Goal: Information Seeking & Learning: Learn about a topic

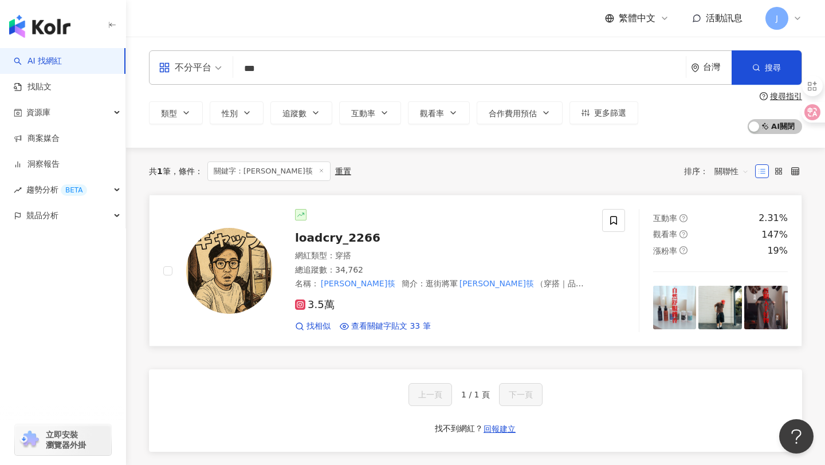
click at [383, 273] on div "總追蹤數 ： 34,762" at bounding box center [441, 270] width 293 height 11
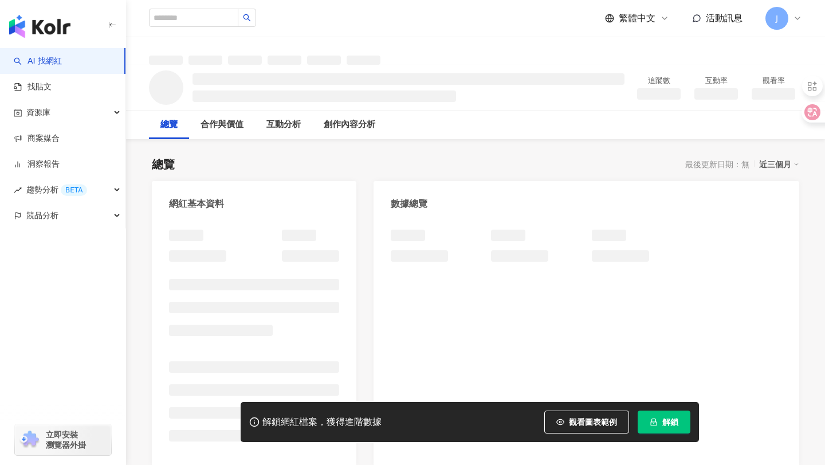
click at [681, 428] on button "解鎖" at bounding box center [664, 422] width 53 height 23
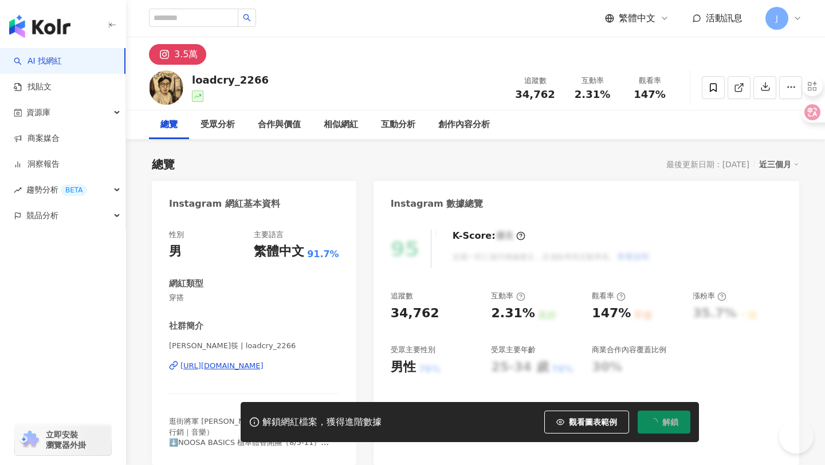
click at [533, 96] on span "34,762" at bounding box center [535, 94] width 40 height 12
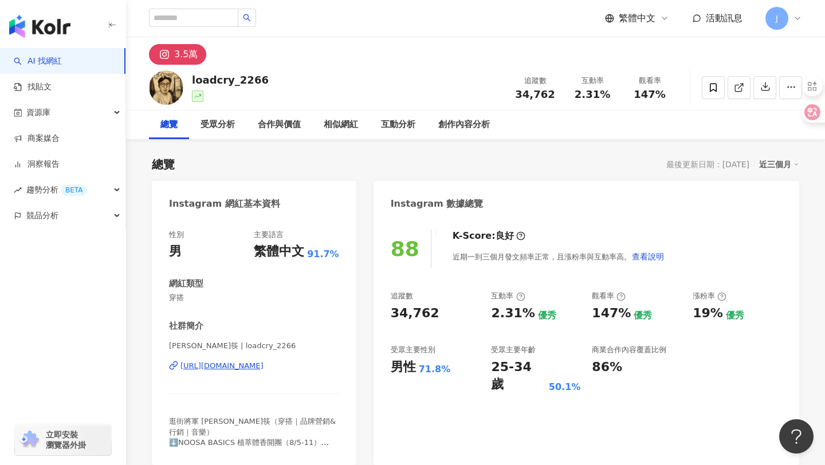
click at [235, 359] on div "羅德筷 | loadcry_2266 https://www.instagram.com/loadcry_2266/" at bounding box center [254, 374] width 170 height 67
click at [235, 364] on div "https://www.instagram.com/loadcry_2266/" at bounding box center [221, 366] width 83 height 10
click at [537, 93] on span "34,762" at bounding box center [535, 94] width 40 height 12
click at [573, 95] on div "2.31%" at bounding box center [593, 94] width 44 height 11
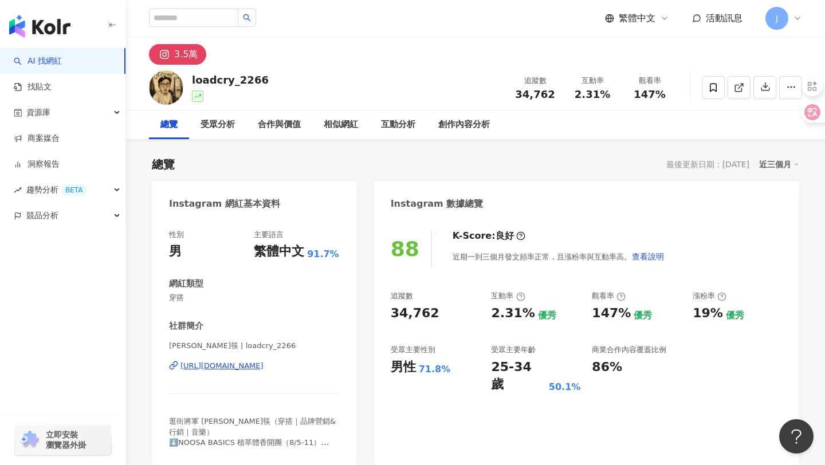
click at [589, 95] on span "2.31%" at bounding box center [593, 94] width 36 height 11
drag, startPoint x: 580, startPoint y: 95, endPoint x: 607, endPoint y: 91, distance: 27.7
click at [607, 91] on div "2.31%" at bounding box center [593, 94] width 44 height 11
copy span "2.31%"
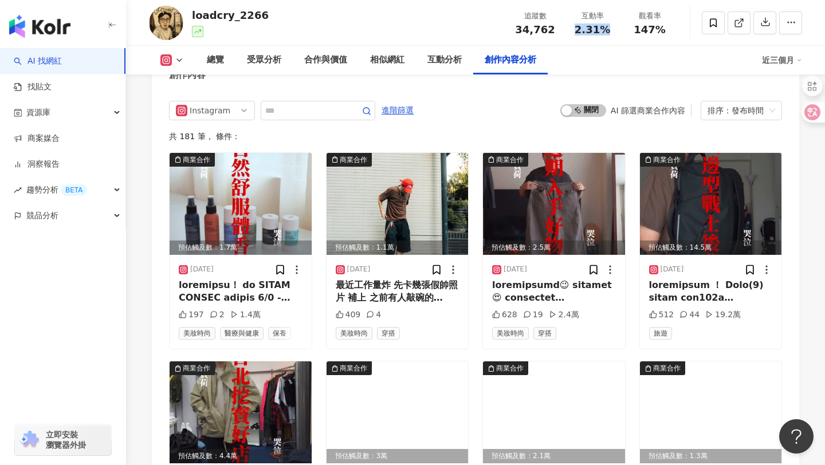
scroll to position [3561, 0]
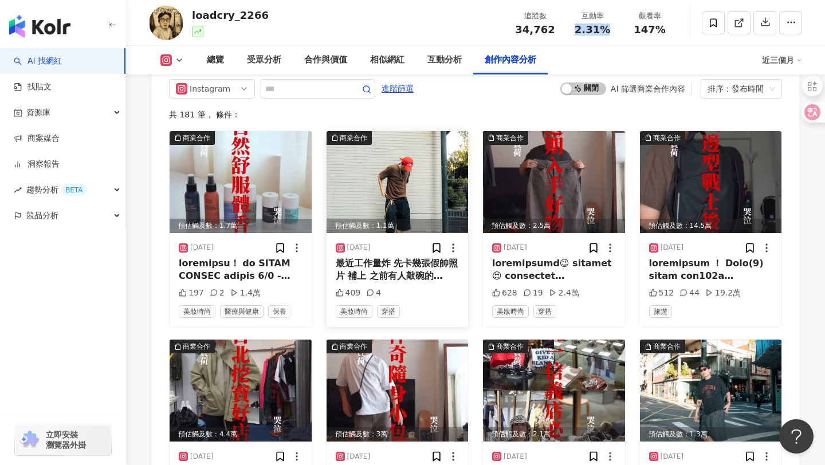
click at [380, 148] on img at bounding box center [398, 182] width 142 height 102
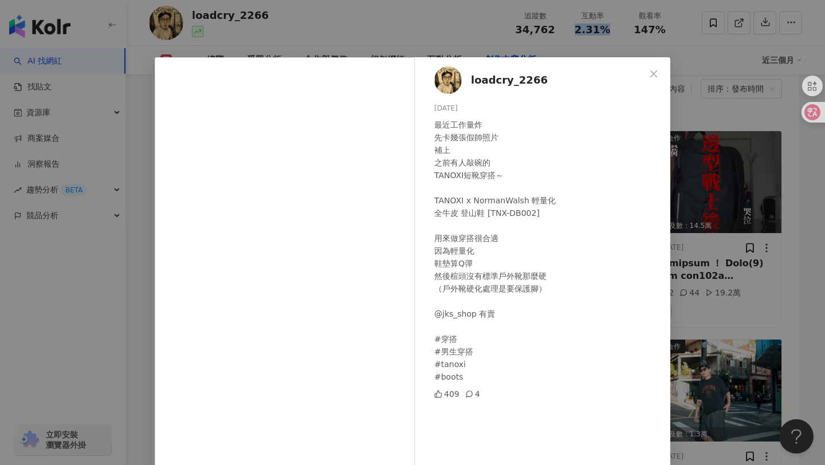
scroll to position [70, 0]
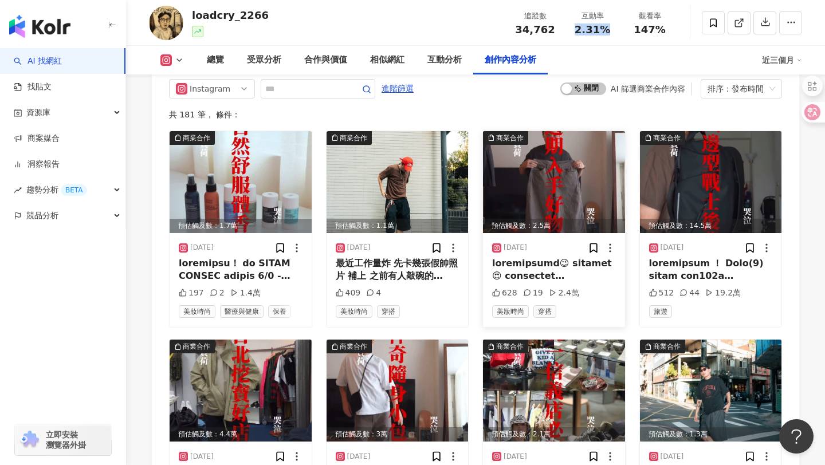
click at [571, 157] on img at bounding box center [554, 182] width 142 height 102
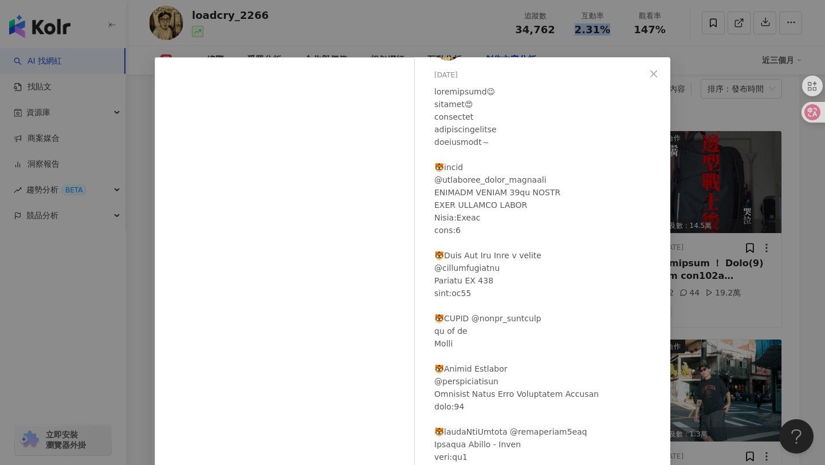
scroll to position [32, 0]
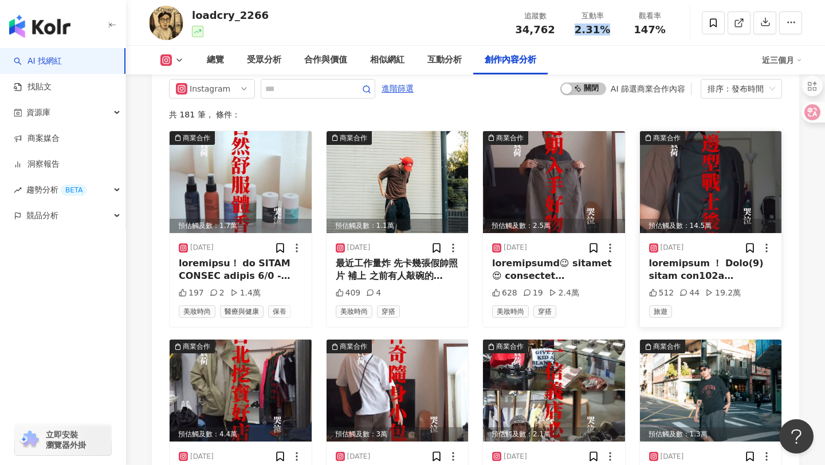
click at [663, 166] on img at bounding box center [711, 182] width 142 height 102
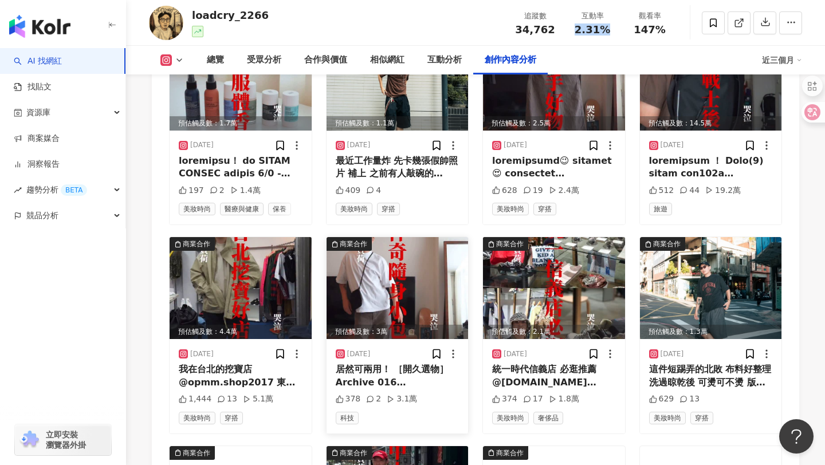
scroll to position [3675, 0]
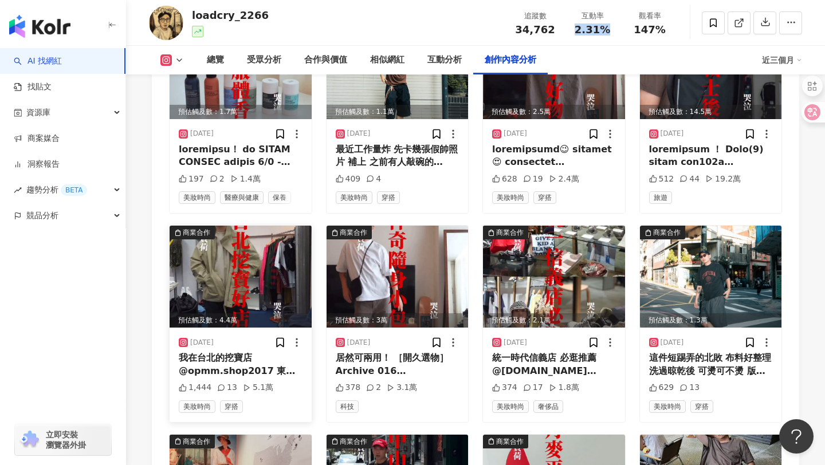
click at [266, 252] on img at bounding box center [241, 277] width 142 height 102
click at [426, 263] on img at bounding box center [398, 277] width 142 height 102
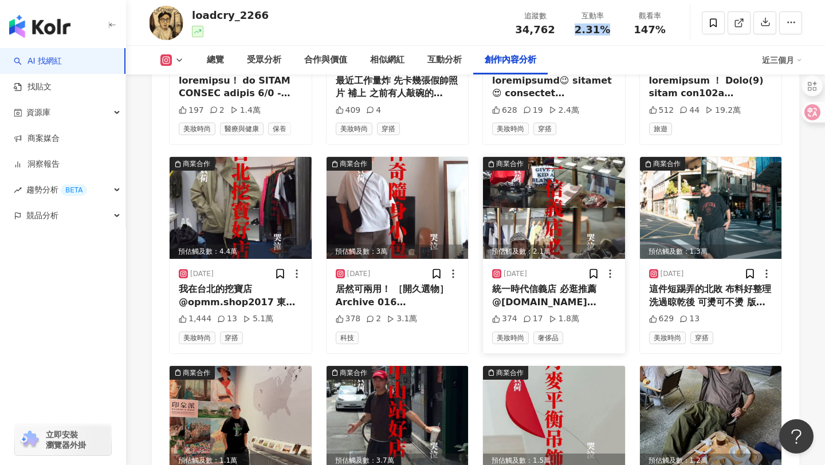
scroll to position [3753, 0]
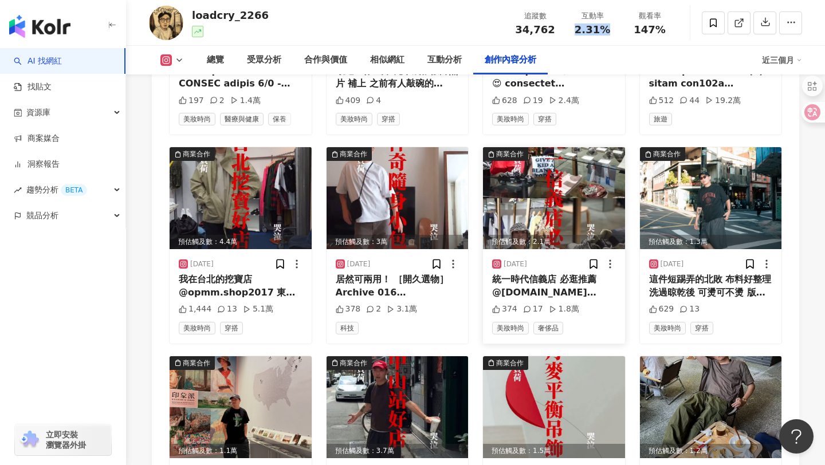
click at [558, 187] on img at bounding box center [554, 198] width 142 height 102
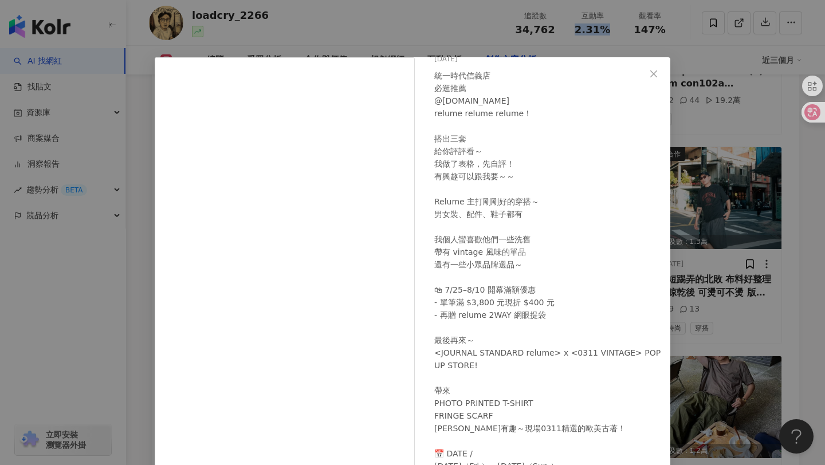
scroll to position [57, 0]
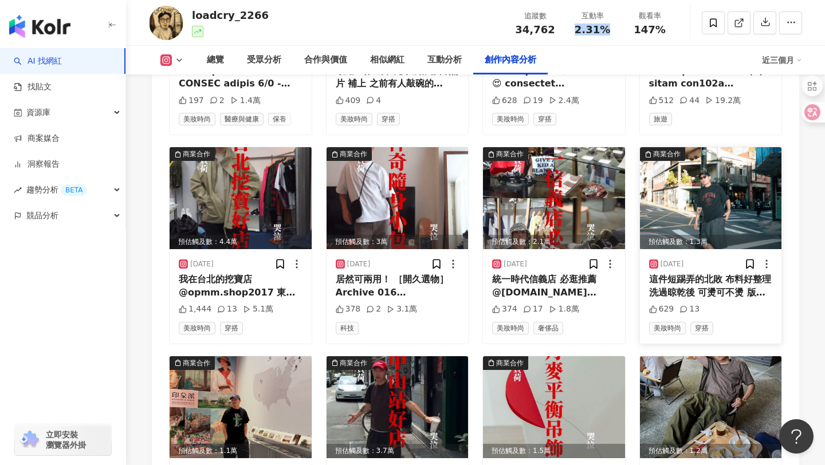
click at [689, 166] on img at bounding box center [711, 198] width 142 height 102
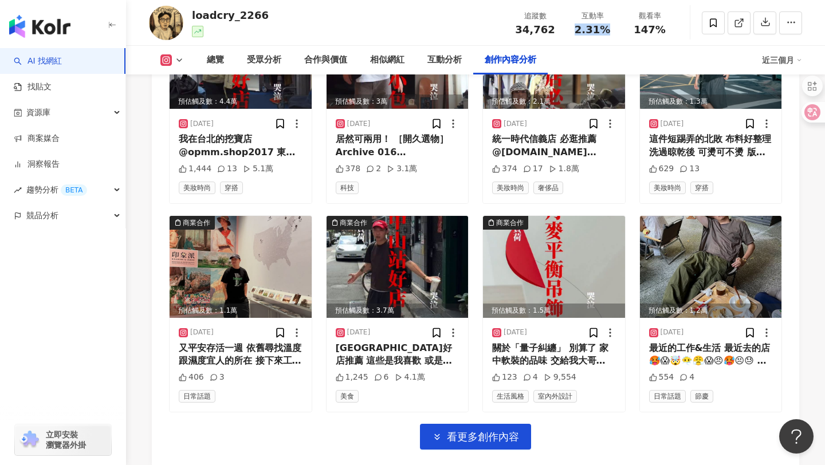
scroll to position [3904, 0]
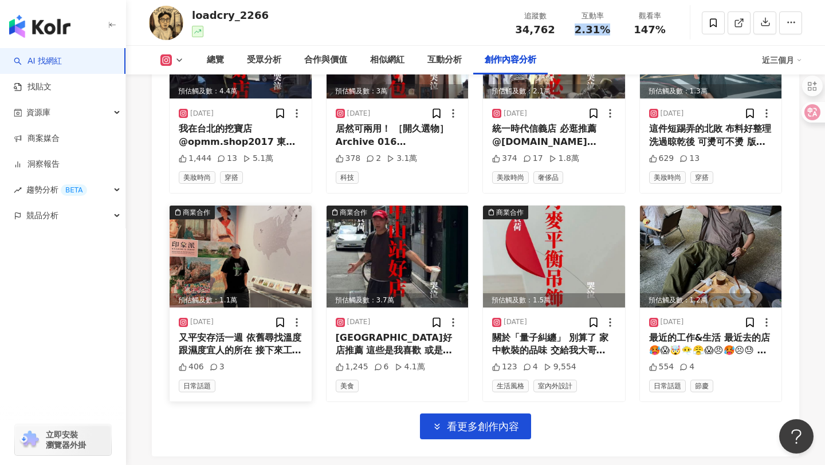
click at [281, 232] on img at bounding box center [241, 257] width 142 height 102
click at [502, 420] on span "看更多創作內容" at bounding box center [483, 426] width 72 height 13
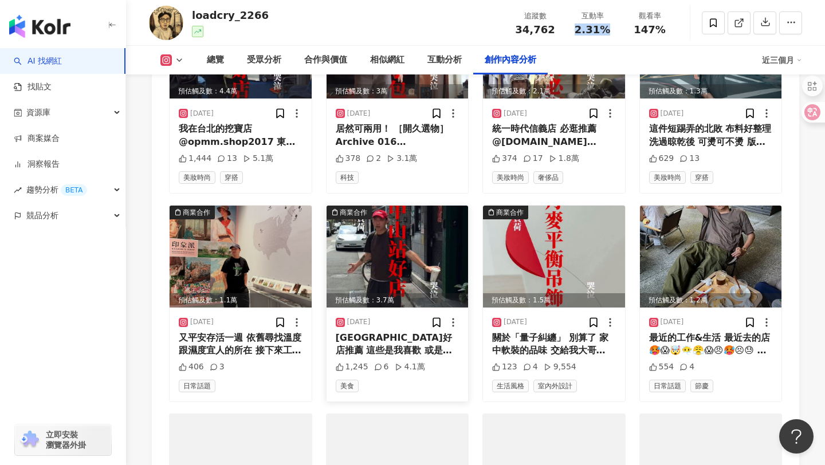
click at [406, 223] on img at bounding box center [398, 257] width 142 height 102
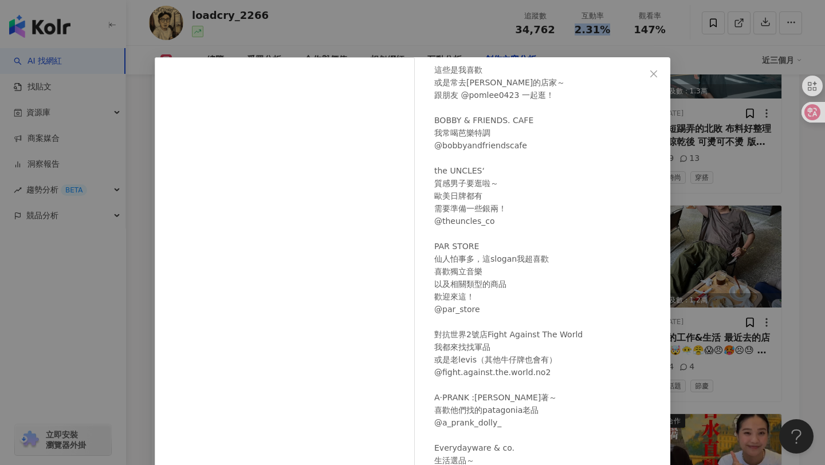
scroll to position [190, 0]
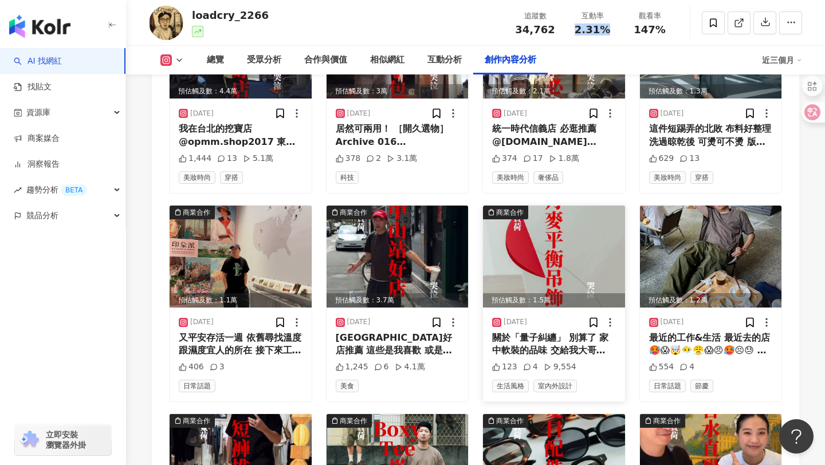
click at [530, 239] on img at bounding box center [554, 257] width 142 height 102
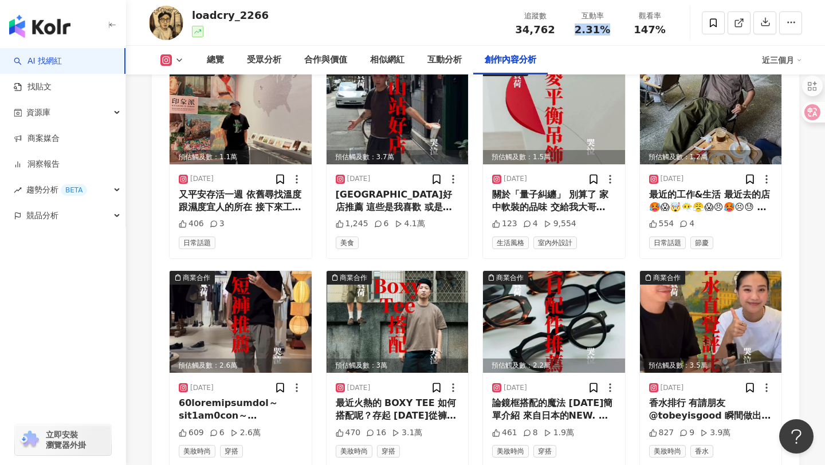
scroll to position [4074, 0]
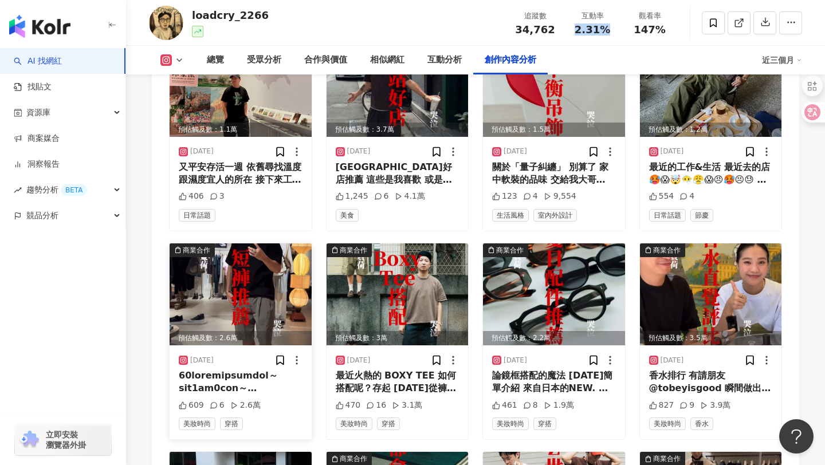
click at [280, 251] on img at bounding box center [241, 294] width 142 height 102
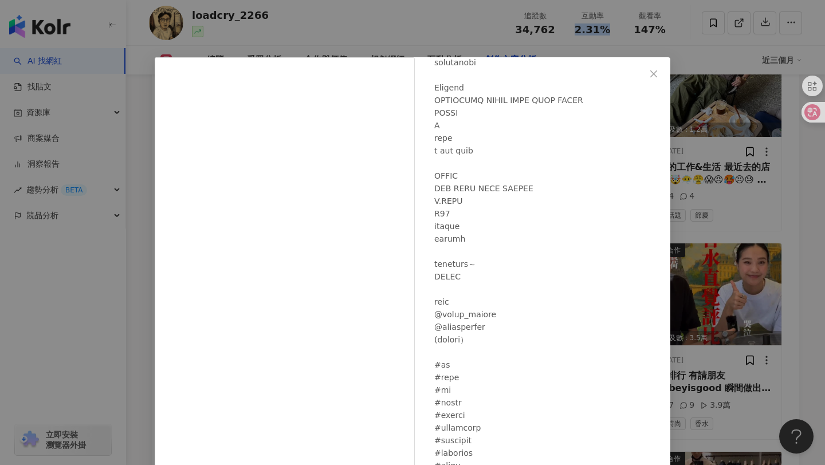
scroll to position [1055, 0]
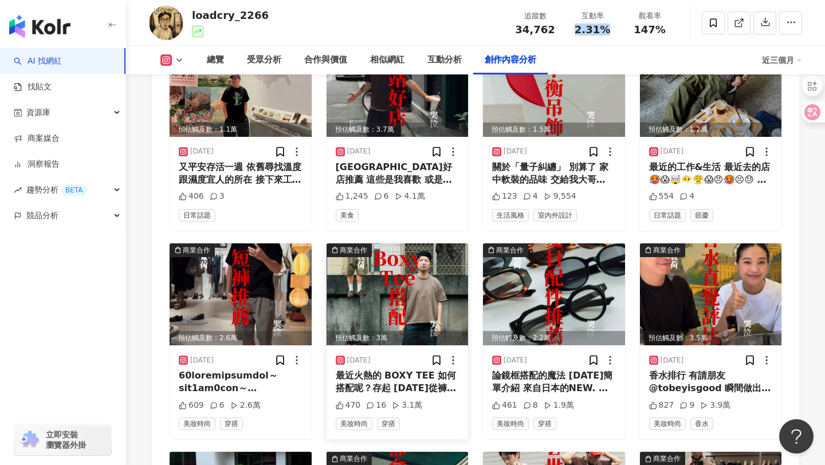
click at [391, 254] on img at bounding box center [398, 294] width 142 height 102
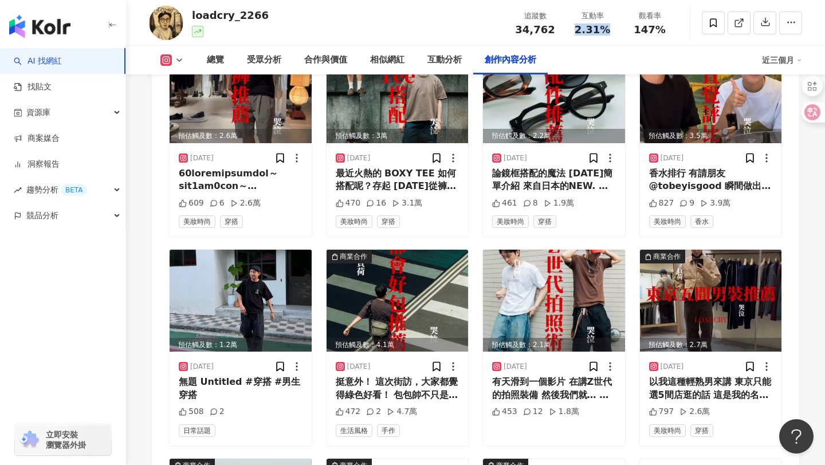
scroll to position [4276, 0]
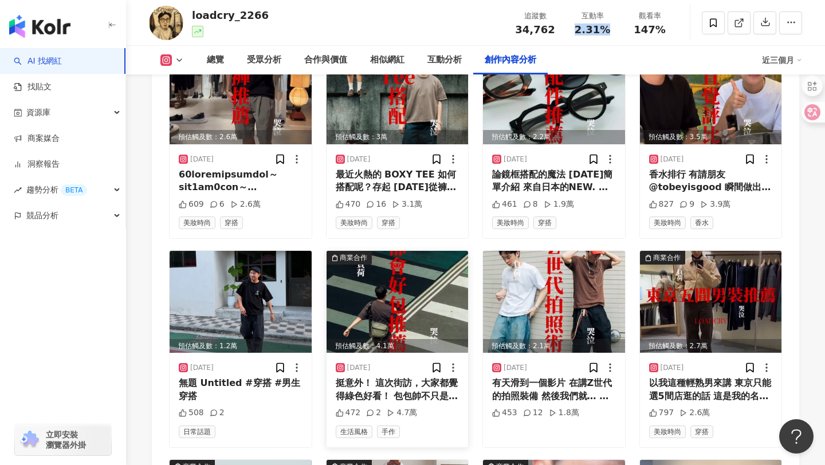
click at [418, 273] on img at bounding box center [398, 302] width 142 height 102
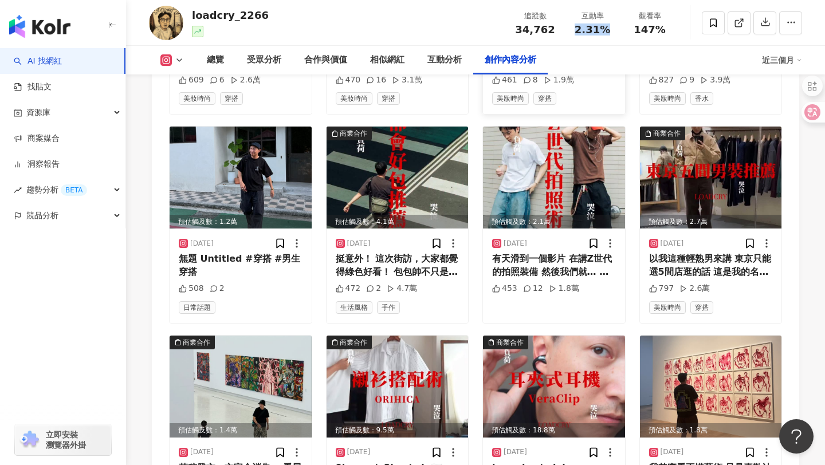
scroll to position [4530, 0]
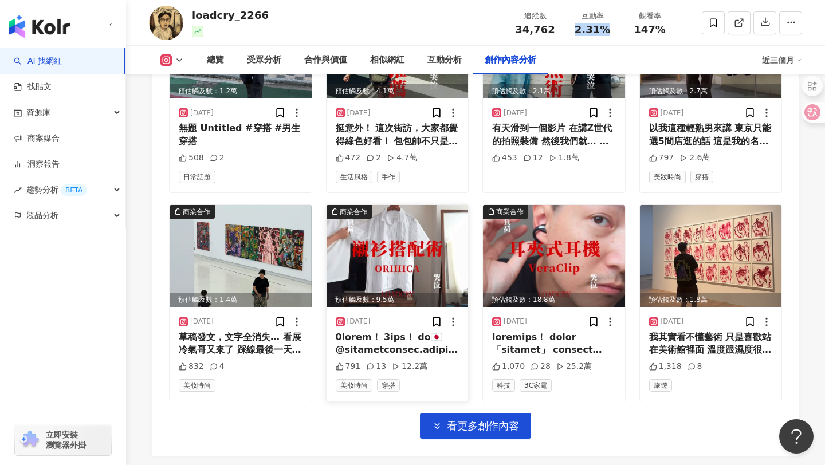
click at [412, 247] on img at bounding box center [398, 256] width 142 height 102
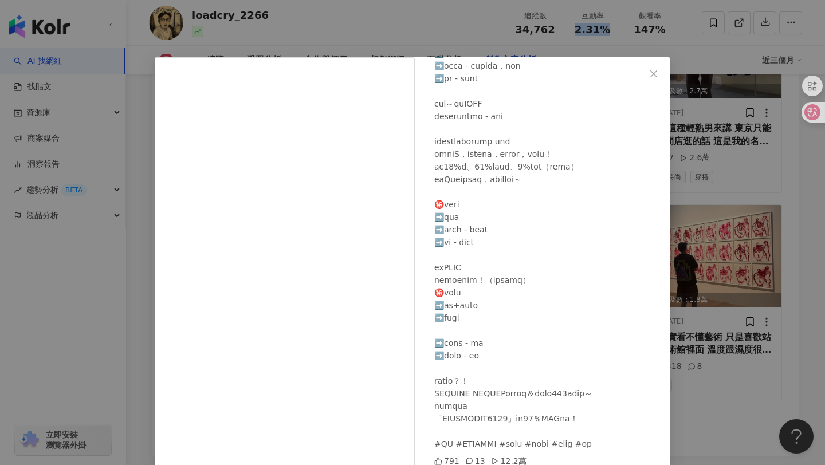
scroll to position [49, 0]
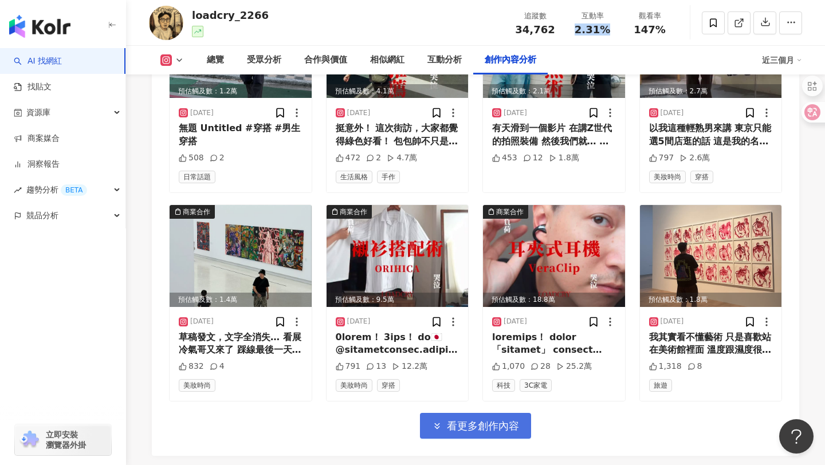
click at [499, 420] on span "看更多創作內容" at bounding box center [483, 426] width 72 height 13
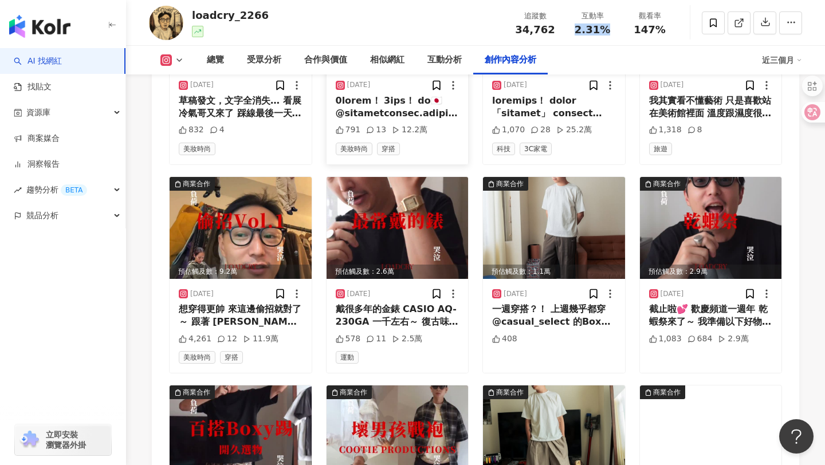
scroll to position [4764, 0]
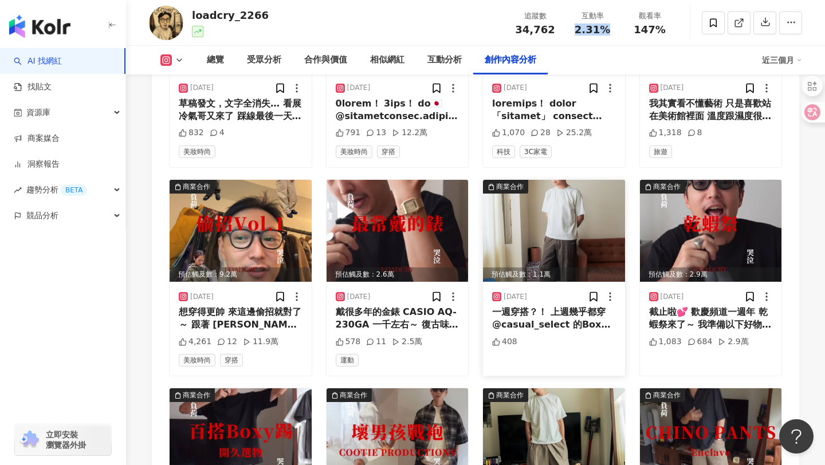
click at [518, 216] on img at bounding box center [554, 231] width 142 height 102
click at [263, 206] on img at bounding box center [241, 231] width 142 height 102
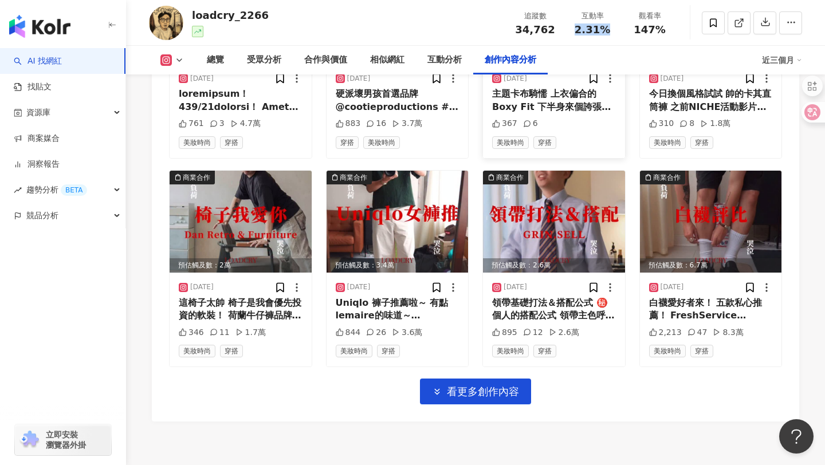
scroll to position [5190, 0]
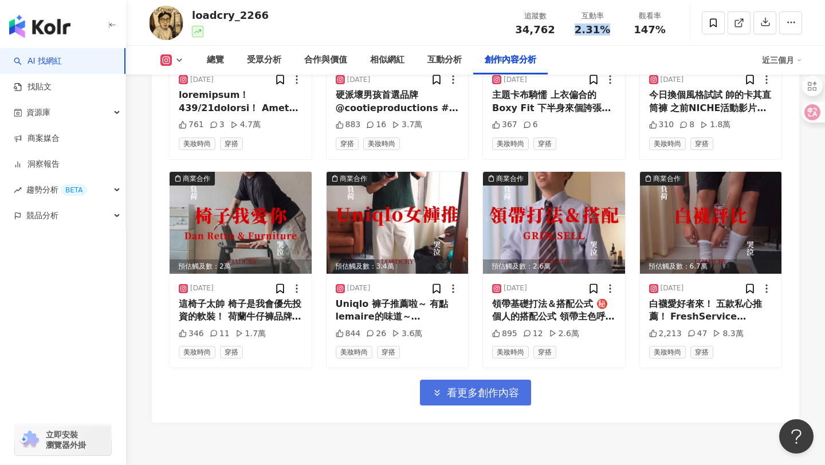
click at [480, 387] on span "看更多創作內容" at bounding box center [483, 393] width 72 height 13
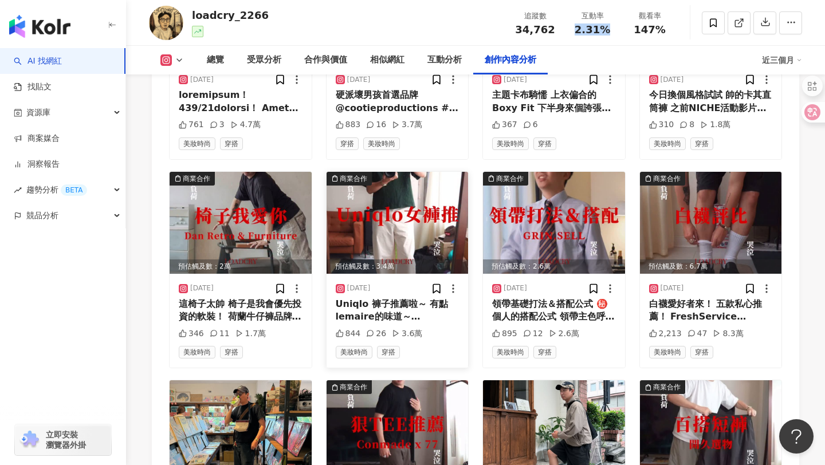
click at [402, 210] on img at bounding box center [398, 223] width 142 height 102
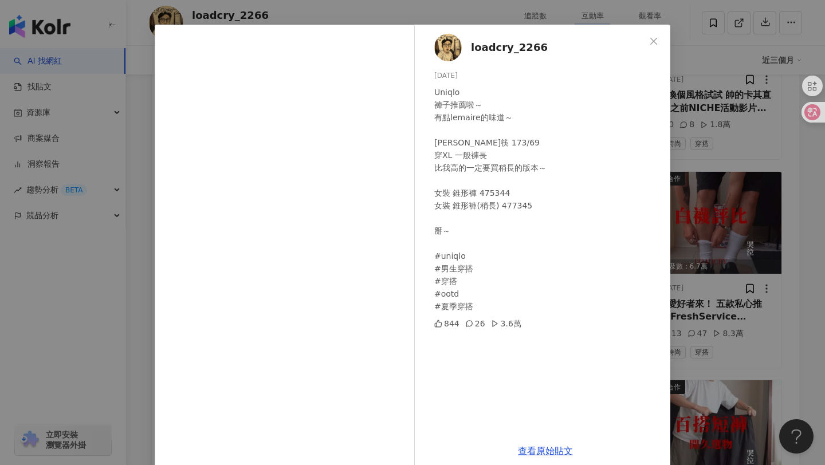
scroll to position [37, 0]
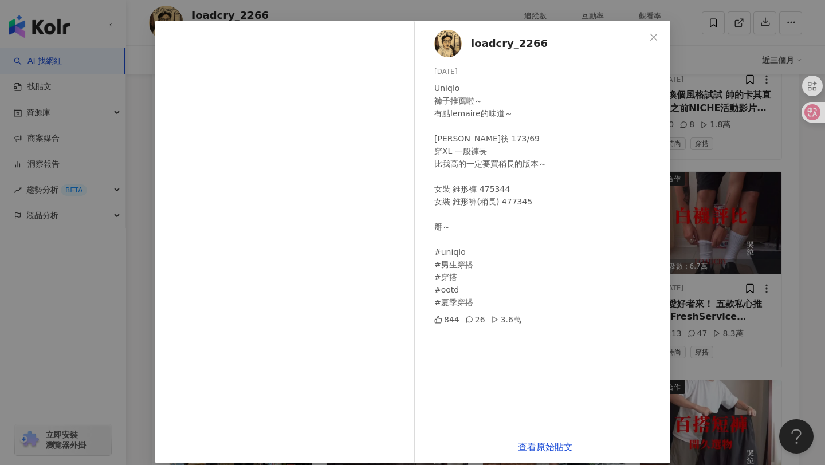
click at [461, 89] on div "Uniqlo 褲子推薦啦～ 有點lemaire的味道～ 羅德筷 173/69 穿XL 一般褲長 比我高的一定要買稍長的版本～ 女裝 錐形褲 475344 女裝…" at bounding box center [547, 195] width 227 height 227
click at [454, 89] on div "Uniqlo 褲子推薦啦～ 有點lemaire的味道～ 羅德筷 173/69 穿XL 一般褲長 比我高的一定要買稍長的版本～ 女裝 錐形褲 475344 女裝…" at bounding box center [547, 195] width 227 height 227
copy div "Uniqlo"
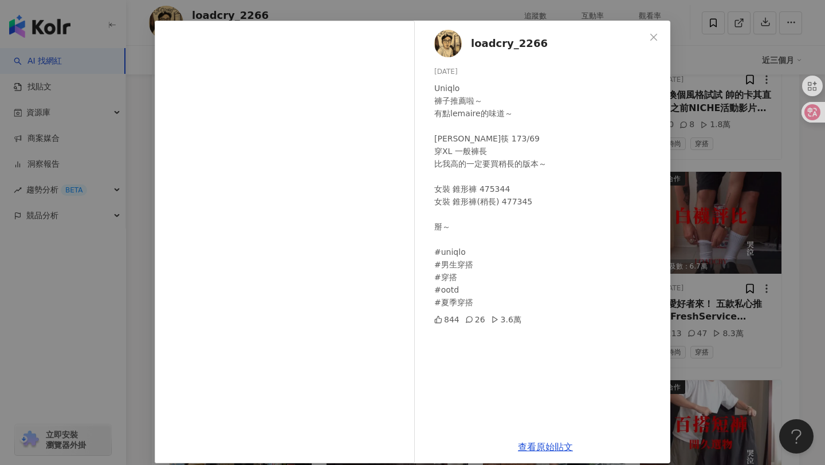
click at [721, 193] on div "loadcry_2266 2025/6/5 Uniqlo 褲子推薦啦～ 有點lemaire的味道～ 羅德筷 173/69 穿XL 一般褲長 比我高的一定要買稍…" at bounding box center [412, 232] width 825 height 465
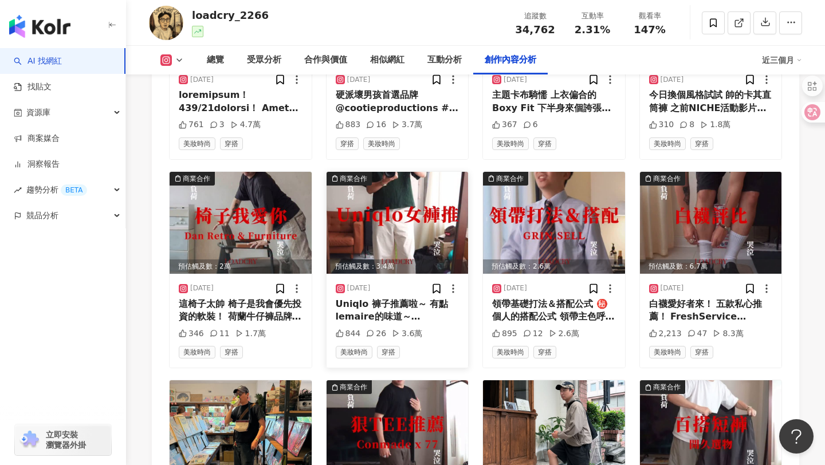
click at [436, 182] on img at bounding box center [398, 223] width 142 height 102
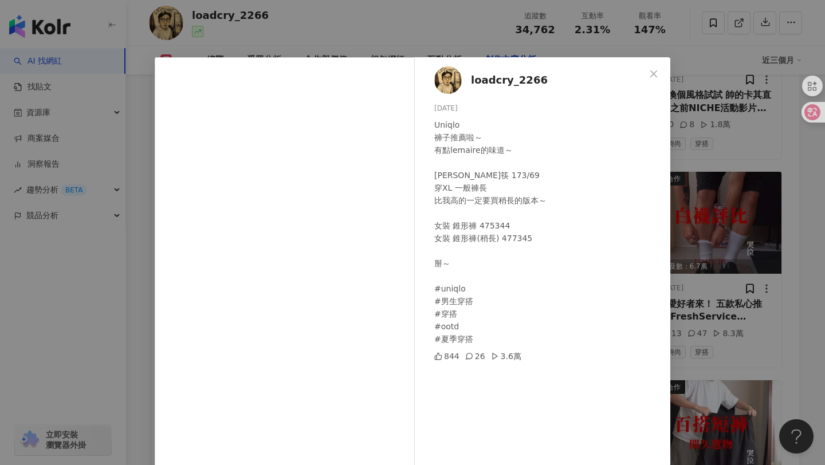
scroll to position [49, 0]
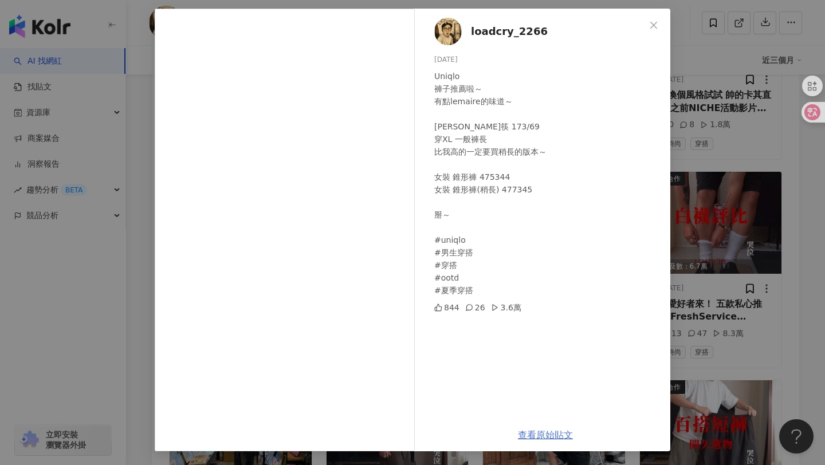
click at [560, 436] on link "查看原始貼文" at bounding box center [545, 435] width 55 height 11
click at [691, 135] on div "loadcry_2266 2025/6/5 Uniqlo 褲子推薦啦～ 有點lemaire的味道～ 羅德筷 173/69 穿XL 一般褲長 比我高的一定要買稍…" at bounding box center [412, 232] width 825 height 465
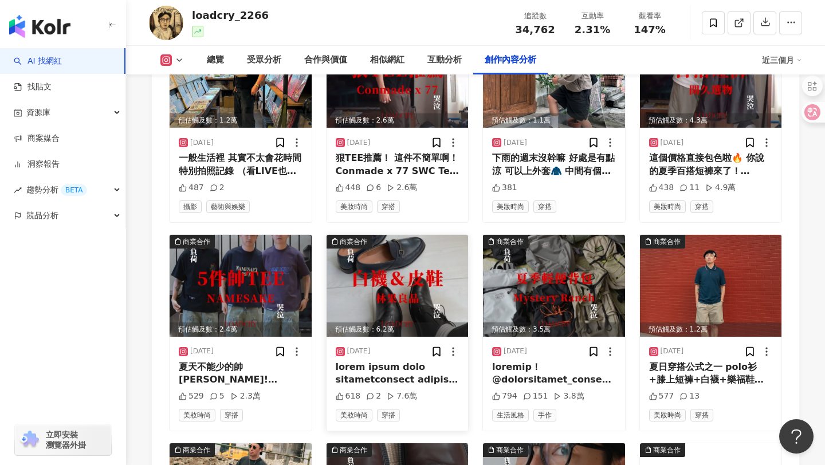
scroll to position [5543, 0]
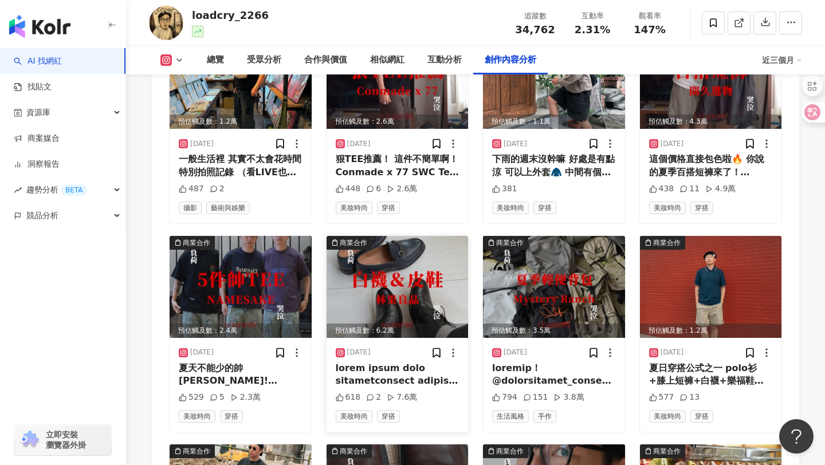
click at [403, 273] on img at bounding box center [398, 287] width 142 height 102
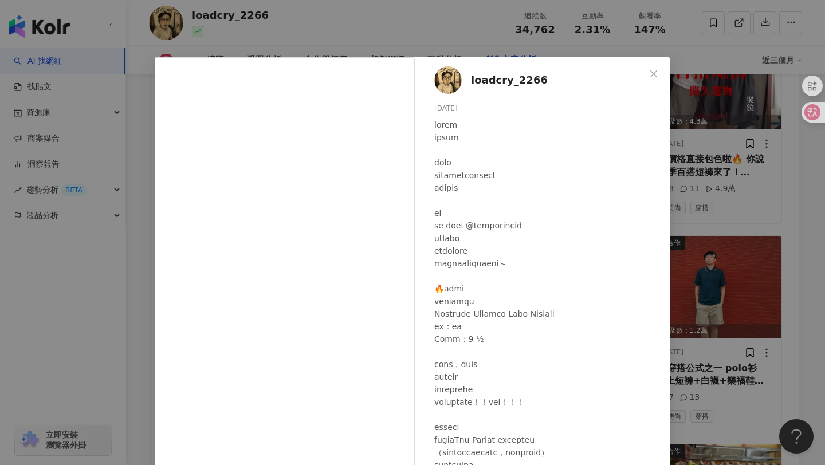
scroll to position [58, 0]
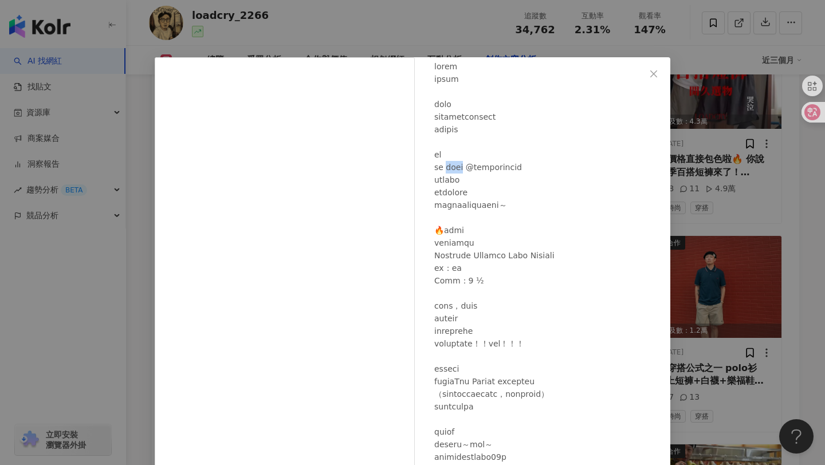
drag, startPoint x: 483, startPoint y: 166, endPoint x: 453, endPoint y: 166, distance: 30.4
click at [453, 166] on div at bounding box center [547, 469] width 227 height 819
copy div "林果良品"
click at [712, 178] on div "loadcry_2266 2025/5/20 618 2 7.6萬 查看原始貼文" at bounding box center [412, 232] width 825 height 465
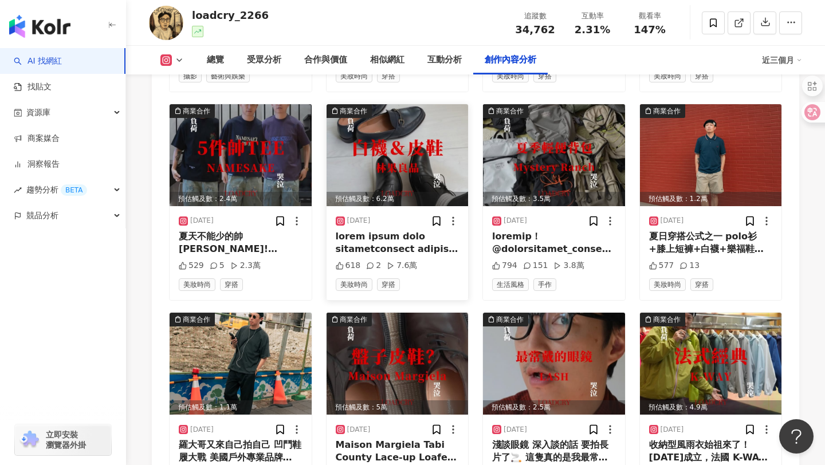
scroll to position [5651, 0]
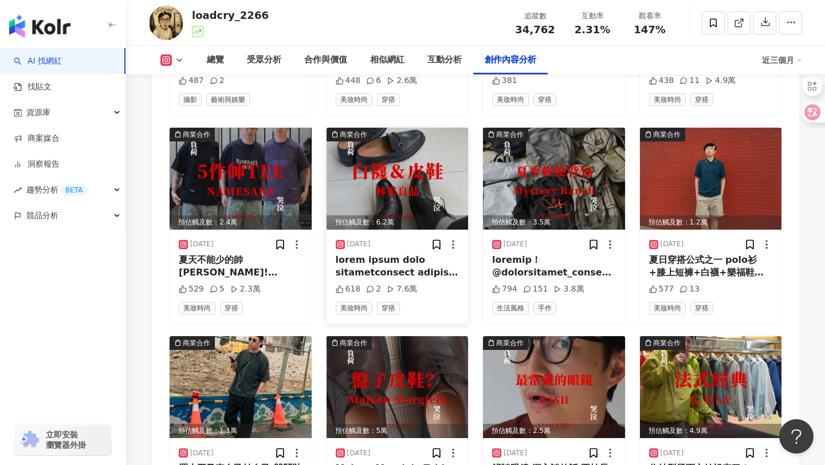
click at [416, 159] on img at bounding box center [398, 179] width 142 height 102
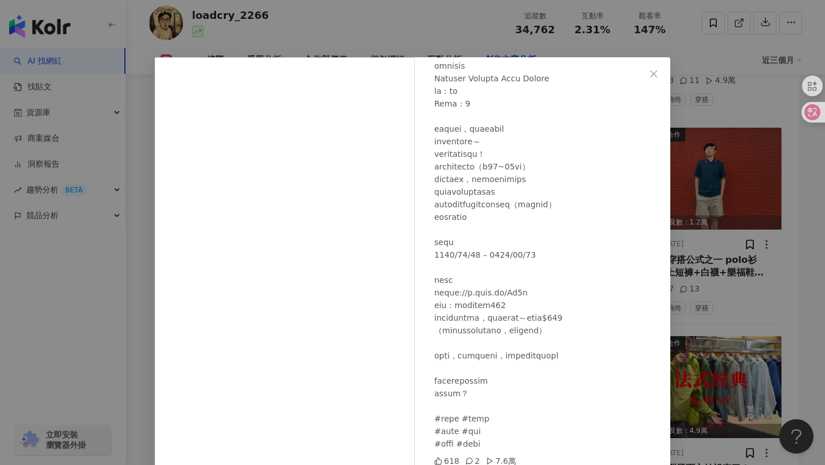
scroll to position [49, 0]
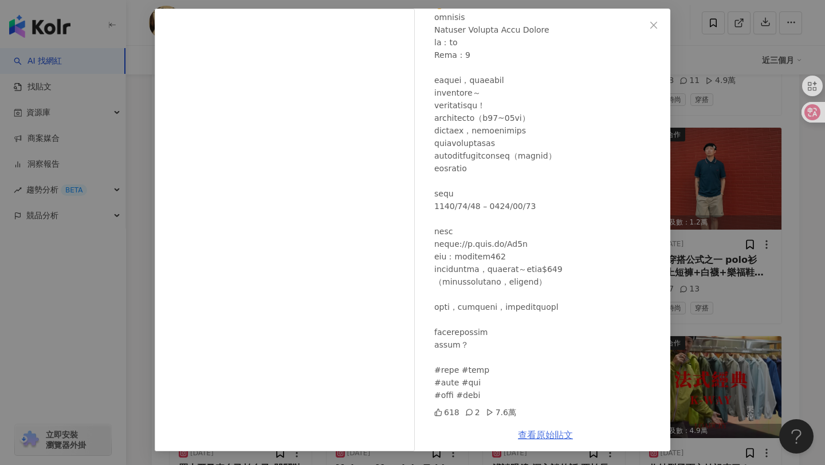
click at [549, 439] on link "查看原始貼文" at bounding box center [545, 435] width 55 height 11
click at [772, 367] on div "loadcry_2266 2025/5/20 618 2 7.6萬 查看原始貼文" at bounding box center [412, 232] width 825 height 465
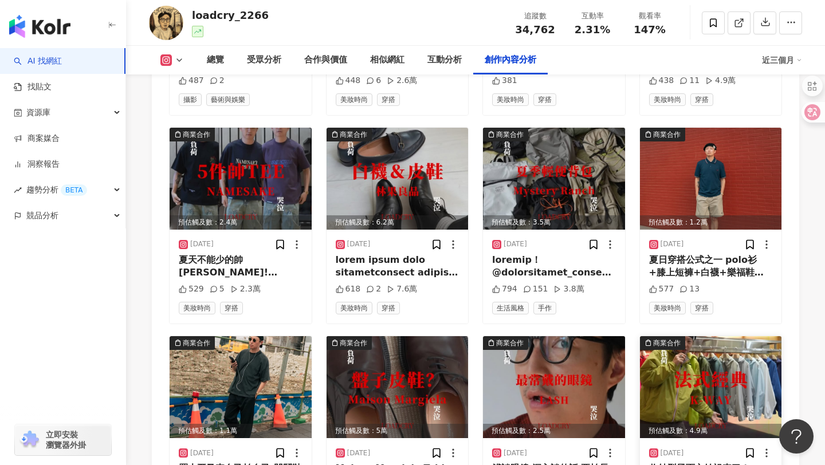
click at [726, 348] on img at bounding box center [711, 387] width 142 height 102
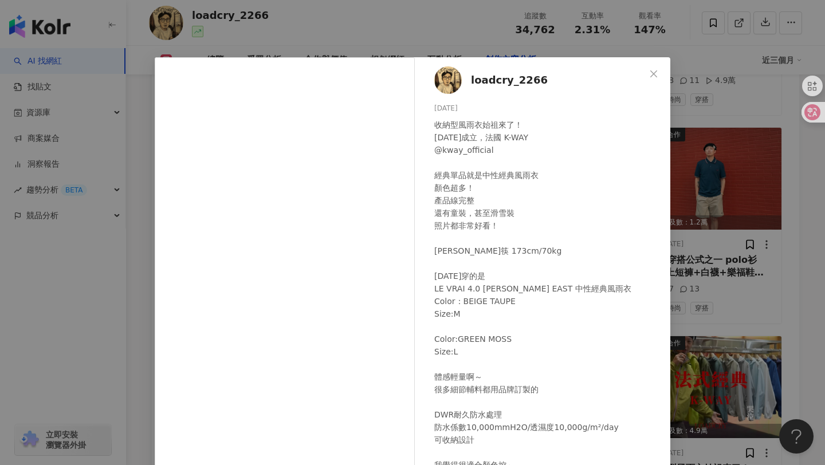
click at [734, 233] on div "loadcry_2266 2025/5/8 收納型風雨衣始祖來了！ 1965年成立，法國 K-WAY @kway_official 經典單品就是中性經典風雨衣…" at bounding box center [412, 232] width 825 height 465
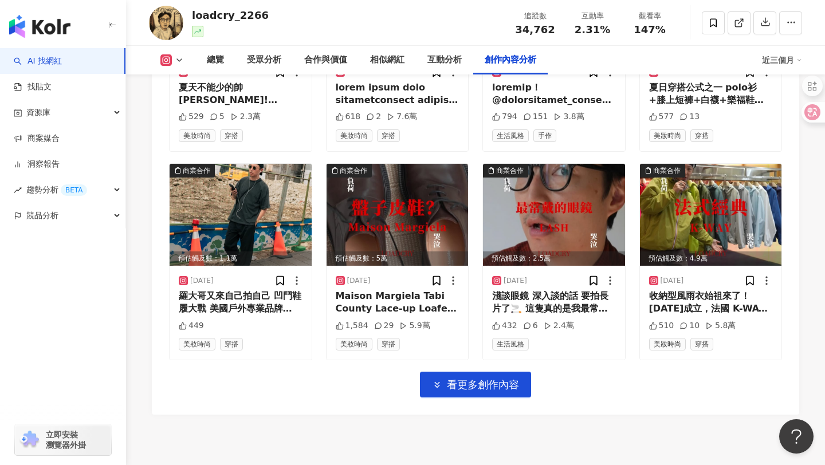
scroll to position [5823, 0]
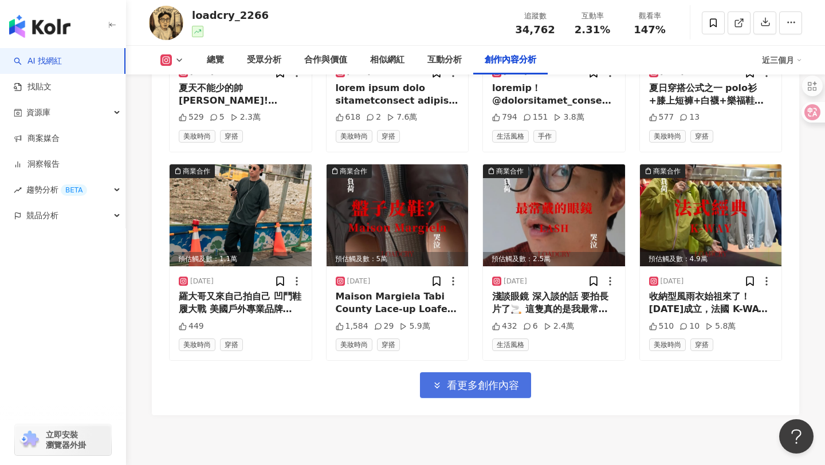
click at [502, 372] on button "看更多創作內容" at bounding box center [475, 385] width 111 height 26
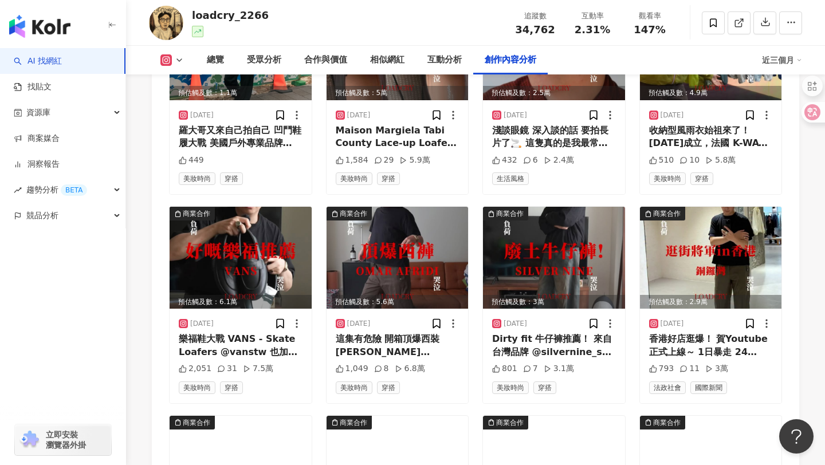
scroll to position [6092, 0]
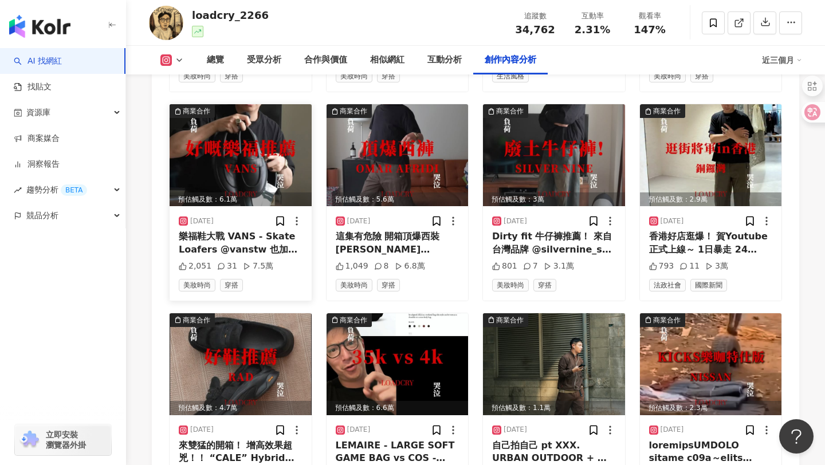
click at [256, 137] on img at bounding box center [241, 155] width 142 height 102
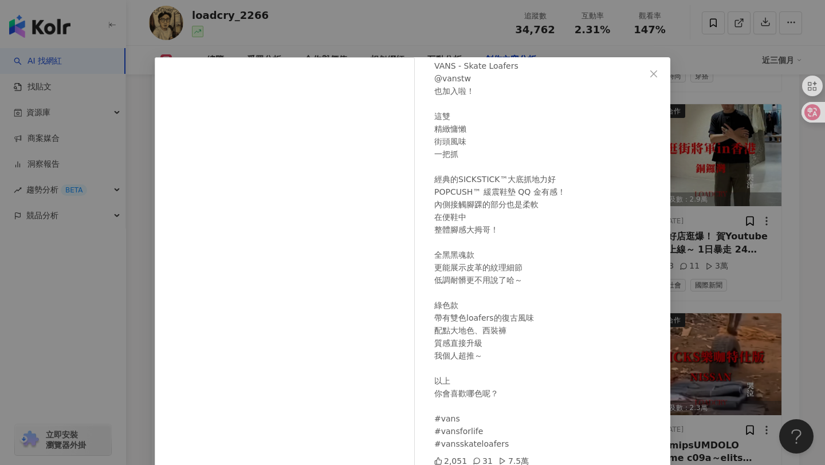
scroll to position [0, 0]
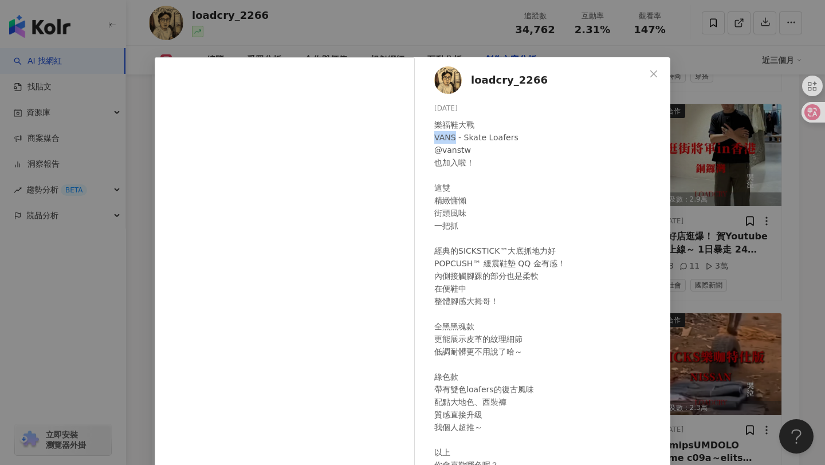
drag, startPoint x: 455, startPoint y: 136, endPoint x: 435, endPoint y: 136, distance: 20.0
click at [435, 136] on div "樂福鞋大戰 VANS - Skate Loafers @vanstw 也加入啦！ 這雙 精緻慵懶 街頭風味 一把抓 經典的SICKSTICK™大底抓地力好 P…" at bounding box center [547, 320] width 227 height 403
copy div "VANS"
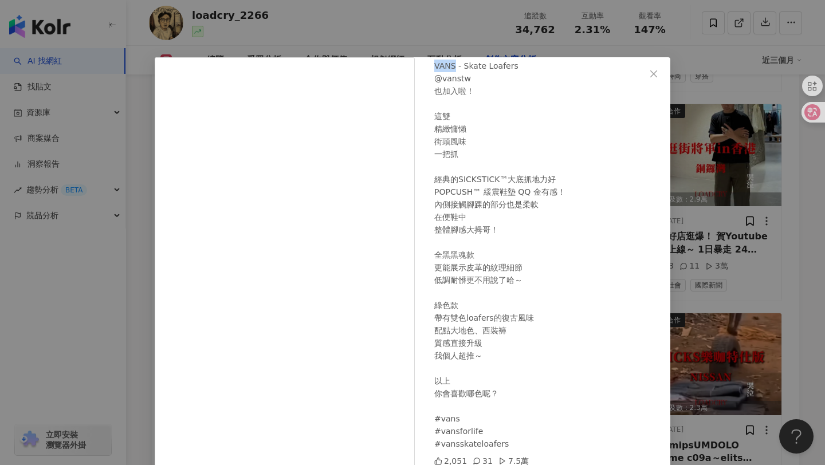
scroll to position [49, 0]
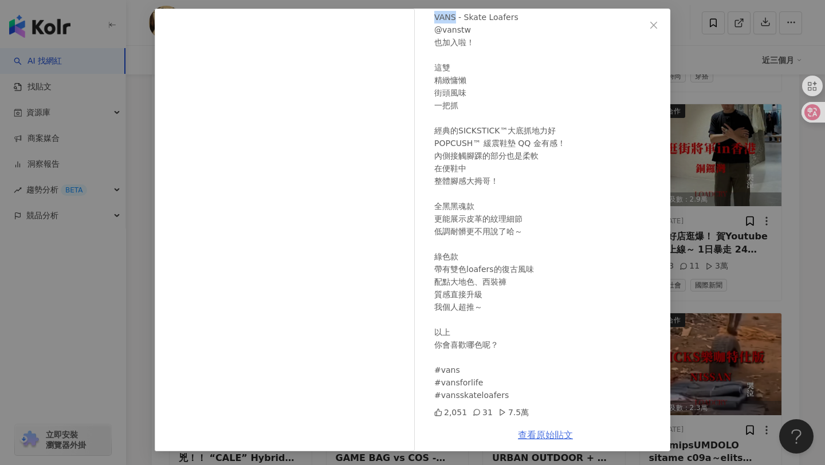
click at [547, 430] on link "查看原始貼文" at bounding box center [545, 435] width 55 height 11
click at [651, 29] on icon "close" at bounding box center [653, 25] width 9 height 9
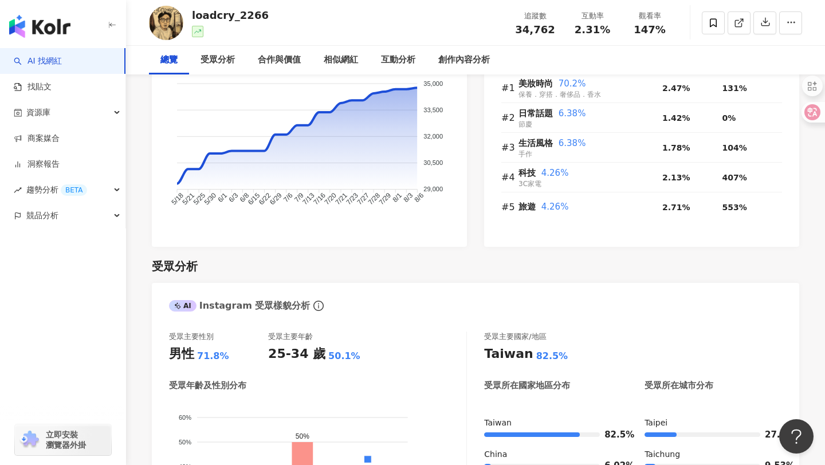
scroll to position [0, 0]
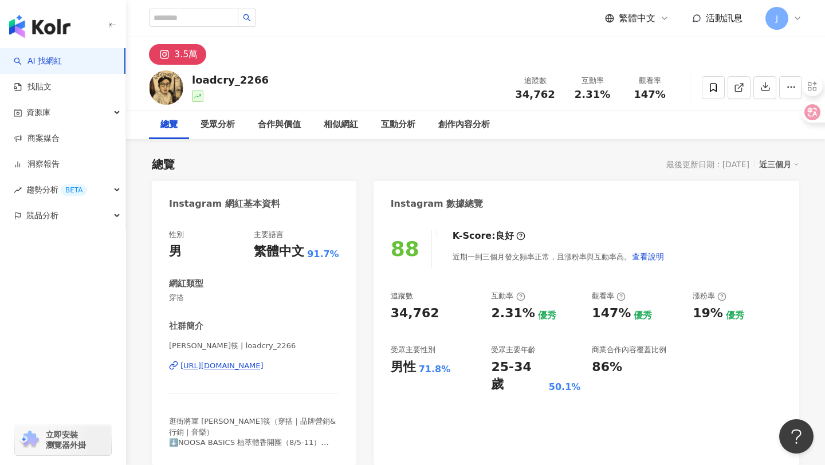
click at [190, 33] on div "繁體中文 活動訊息 J" at bounding box center [475, 18] width 653 height 37
click at [186, 24] on input "search" at bounding box center [193, 18] width 89 height 18
paste input "********"
type input "********"
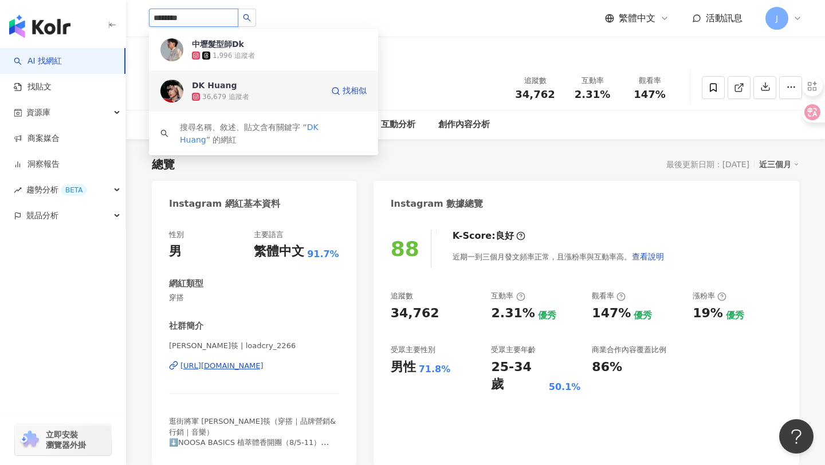
click at [245, 87] on span "DK Huang" at bounding box center [229, 85] width 74 height 11
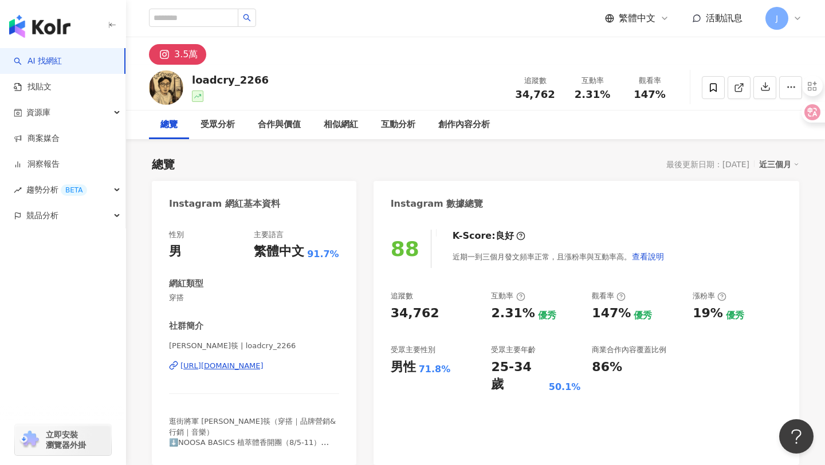
click at [218, 27] on div "中壢髮型師Dk 1,996 追蹤者 DK Huang 36,679 追蹤者 搜尋名稱、敘述、貼文含有關鍵字 “ DK Huang ” 的網紅 繁體中文 活動訊…" at bounding box center [475, 18] width 653 height 37
click at [217, 20] on input "search" at bounding box center [193, 18] width 89 height 18
paste input "*******"
type input "*******"
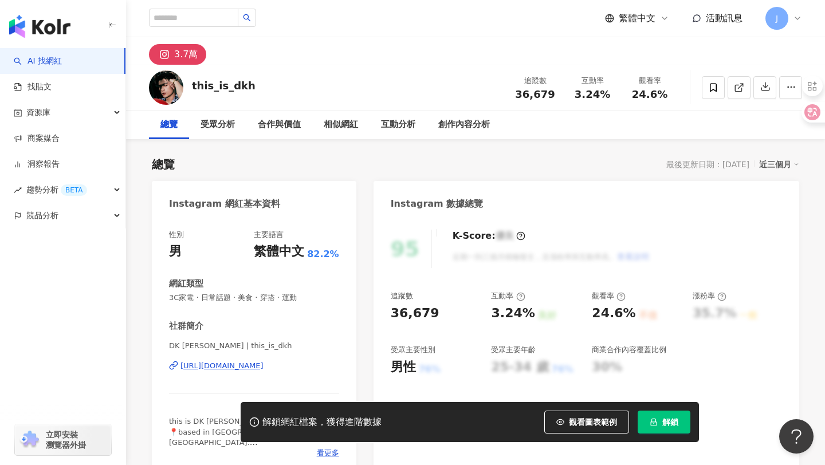
click at [686, 418] on button "解鎖" at bounding box center [664, 422] width 53 height 23
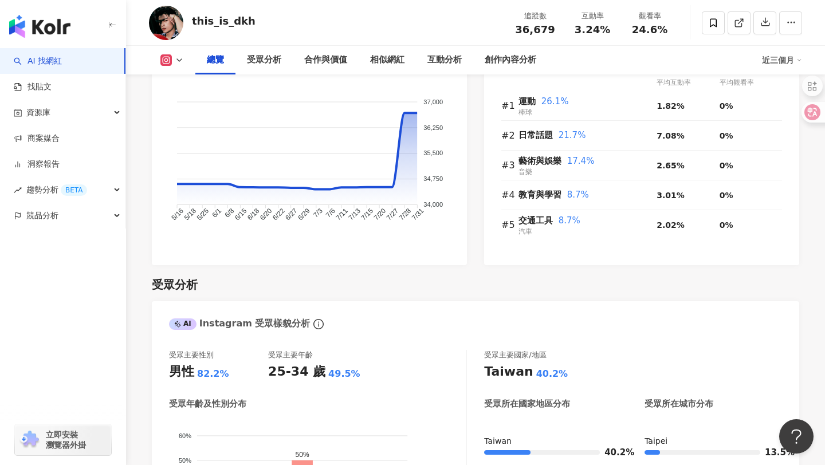
scroll to position [789, 0]
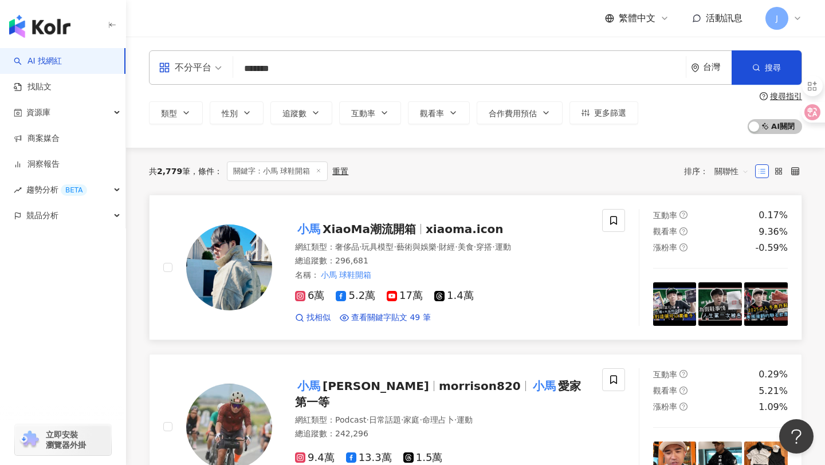
click at [446, 231] on span "xiaoma.icon" at bounding box center [465, 229] width 78 height 14
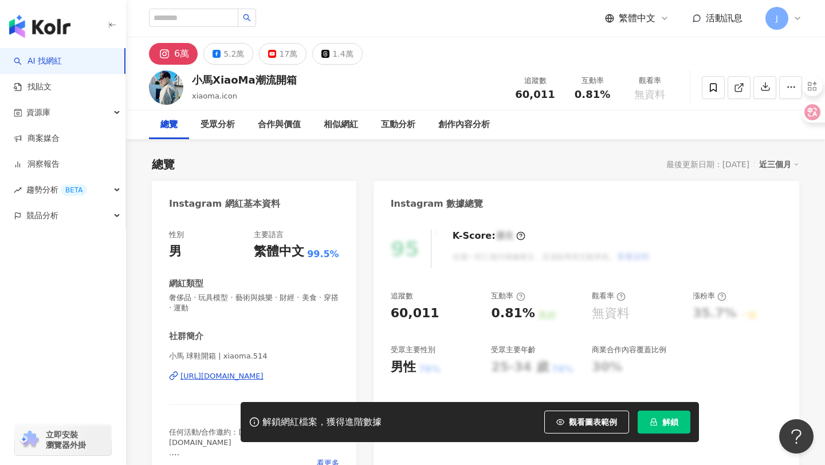
click at [541, 94] on span "60,011" at bounding box center [535, 94] width 40 height 12
copy span "60,011"
click at [596, 95] on span "0.81%" at bounding box center [593, 94] width 36 height 11
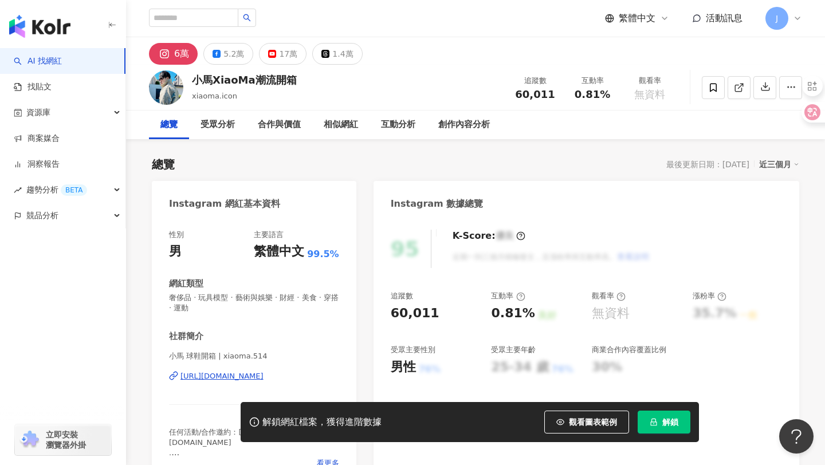
drag, startPoint x: 610, startPoint y: 96, endPoint x: 616, endPoint y: 95, distance: 6.5
click at [610, 96] on div "0.81%" at bounding box center [593, 94] width 44 height 11
drag, startPoint x: 616, startPoint y: 95, endPoint x: 572, endPoint y: 78, distance: 46.9
click at [572, 93] on div "互動率 0.81%" at bounding box center [592, 87] width 57 height 25
copy span "0.81%"
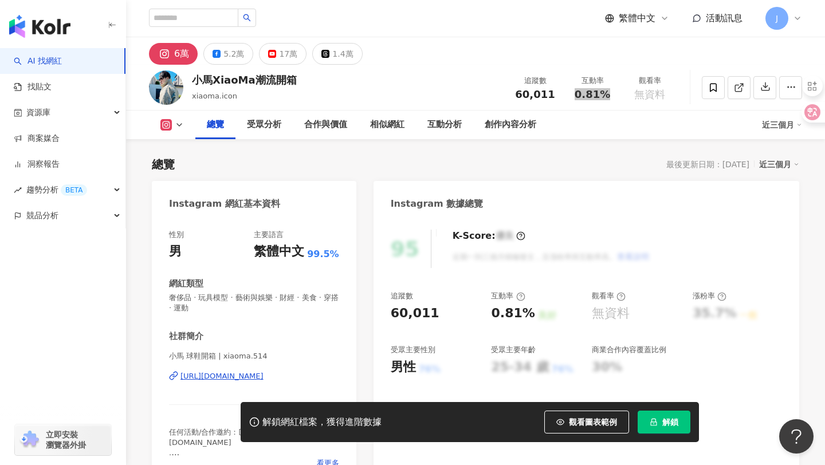
scroll to position [84, 0]
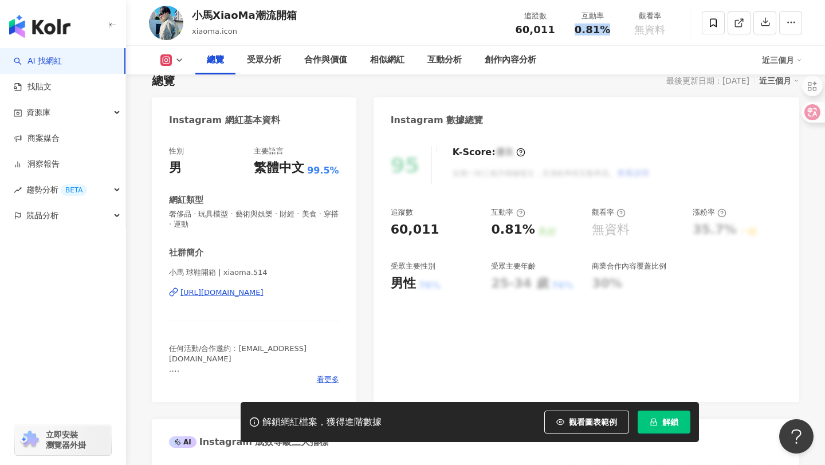
click at [672, 422] on span "解鎖" at bounding box center [670, 422] width 16 height 9
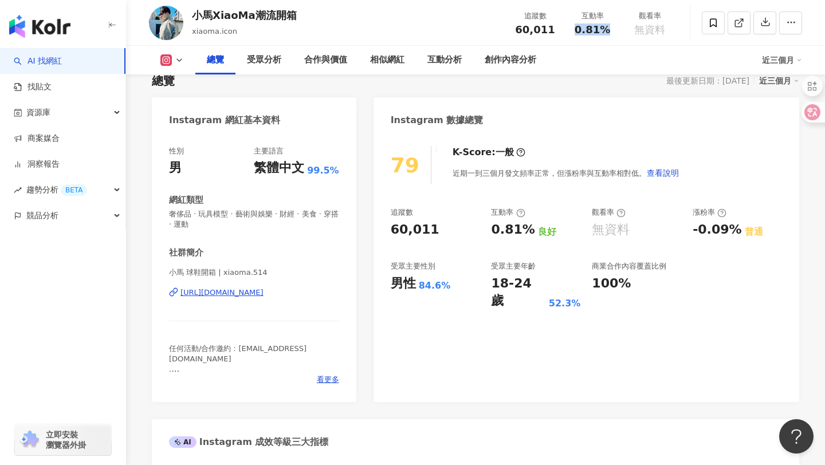
click at [469, 352] on div "79 K-Score : 一般 近期一到三個月發文頻率正常，但漲粉率與互動率相對低。 查看說明 追蹤數 60,011 互動率 0.81% 良好 觀看率 無資料…" at bounding box center [586, 269] width 426 height 268
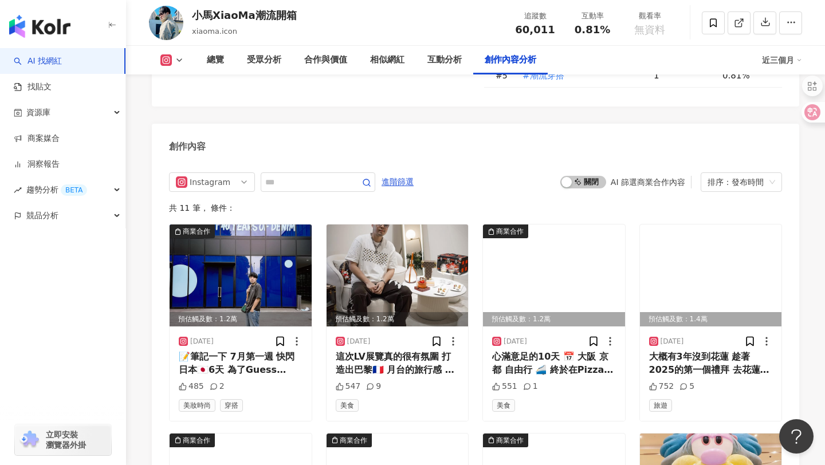
scroll to position [3402, 0]
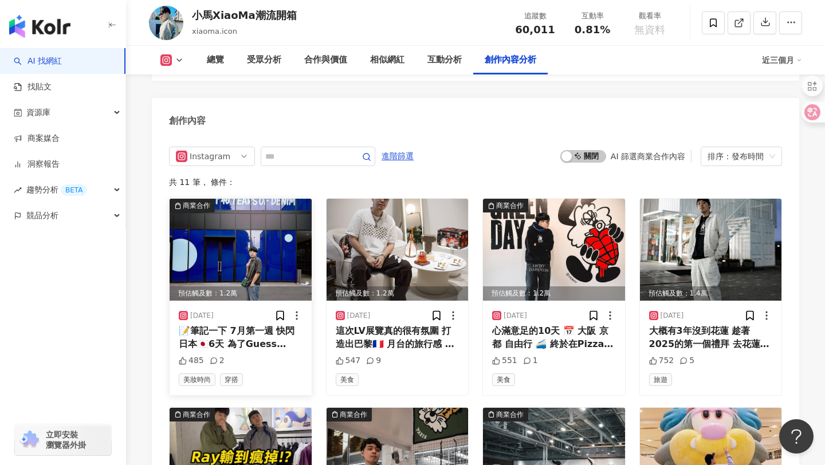
click at [244, 235] on img at bounding box center [241, 250] width 142 height 102
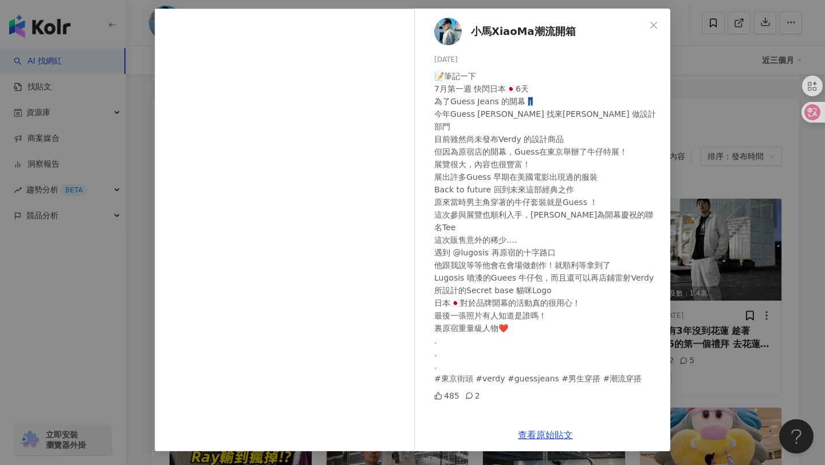
scroll to position [48, 0]
click at [745, 127] on div "小馬XiaoMa潮流開箱 [DATE] 📝筆記一下 7月第一週 快閃日本🇯🇵6天 為了Guess Jeans 的開幕👖 今年Guess Jeans 找來[PE…" at bounding box center [412, 232] width 825 height 465
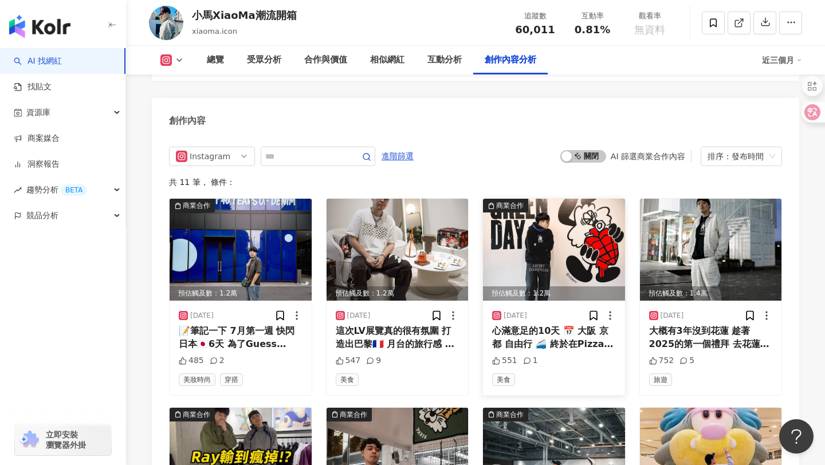
click at [561, 231] on img at bounding box center [554, 250] width 142 height 102
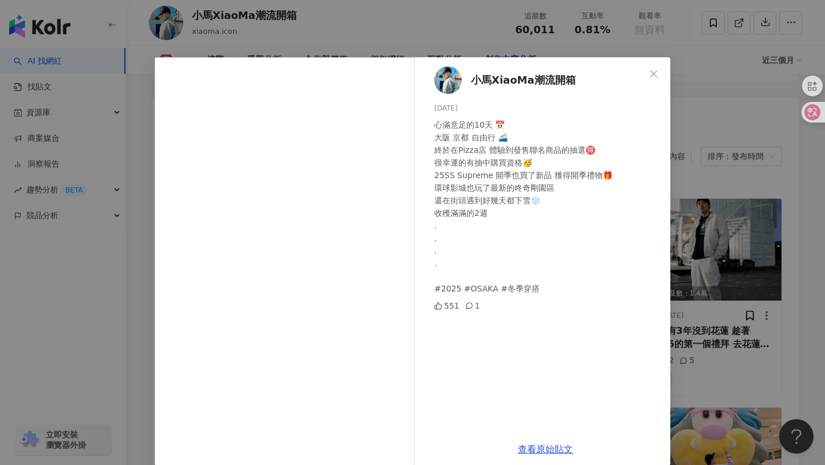
scroll to position [14, 0]
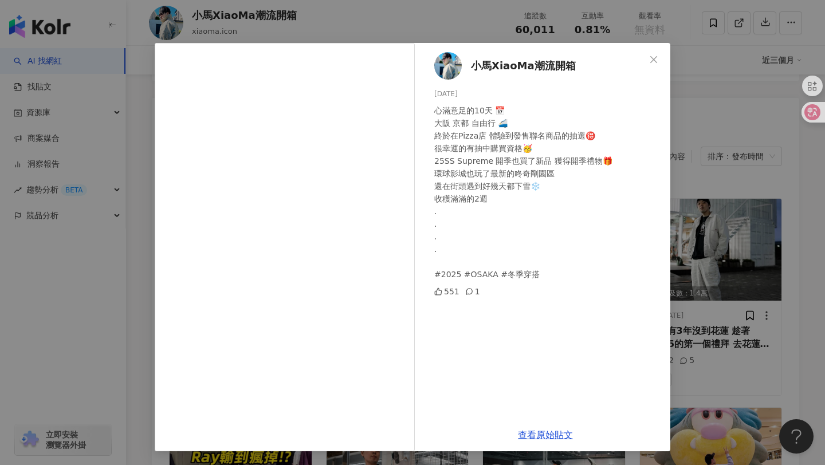
click at [745, 288] on div "小馬XiaoMa潮流開箱 [DATE] 心滿意足的10天 📅 [GEOGRAPHIC_DATA] 自由行 🚄 終於在Pizza店 體驗到發售聯名商品的抽選🉐 …" at bounding box center [412, 232] width 825 height 465
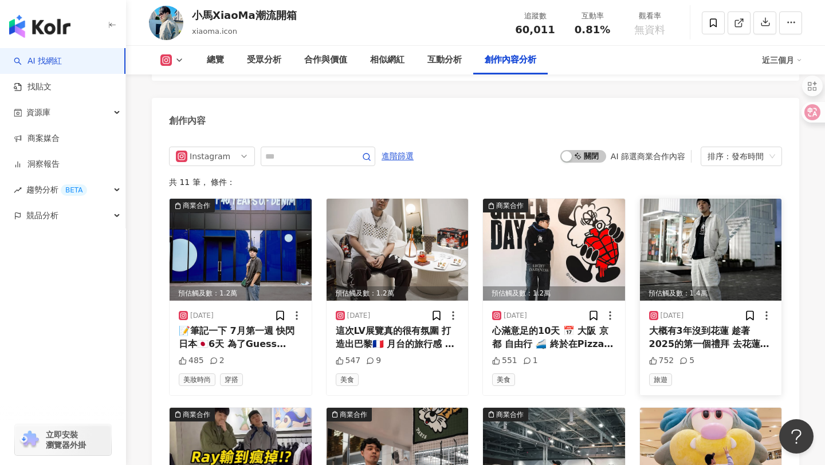
click at [706, 204] on img at bounding box center [711, 250] width 142 height 102
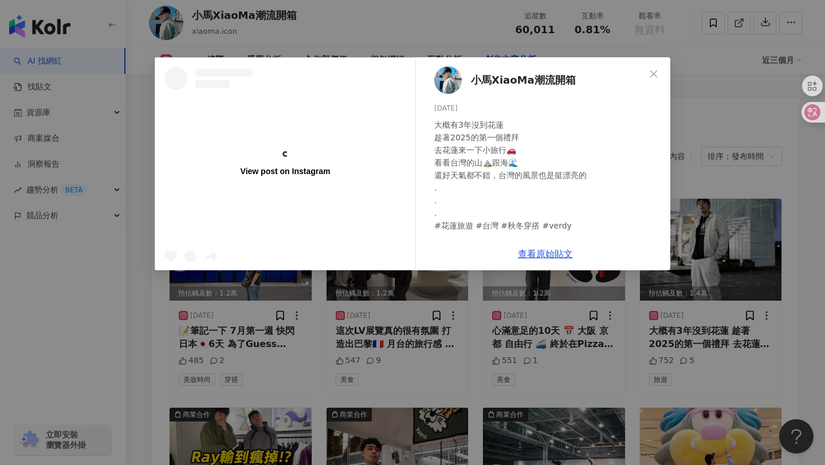
click at [721, 222] on div "View post on Instagram 小馬XiaoMa潮流開箱 [DATE] 大概有3年沒到花蓮 趁著2025的第一個禮拜 去花蓮來一下小旅行🚗 看看…" at bounding box center [412, 232] width 825 height 465
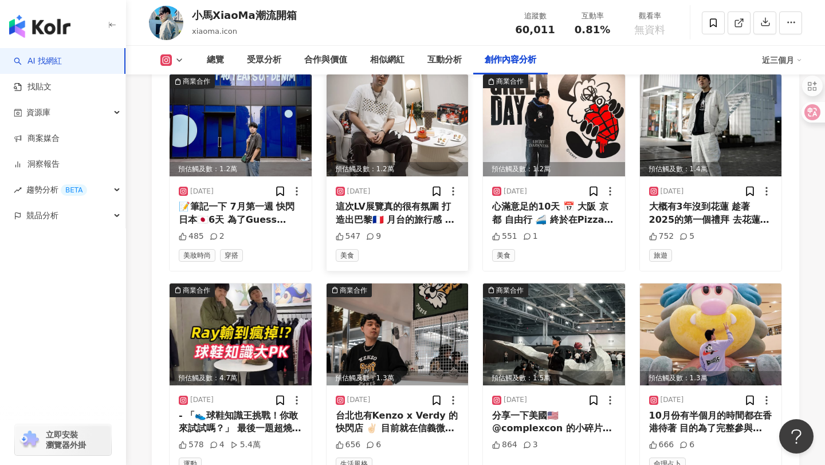
scroll to position [3527, 0]
click at [378, 302] on img at bounding box center [398, 334] width 142 height 102
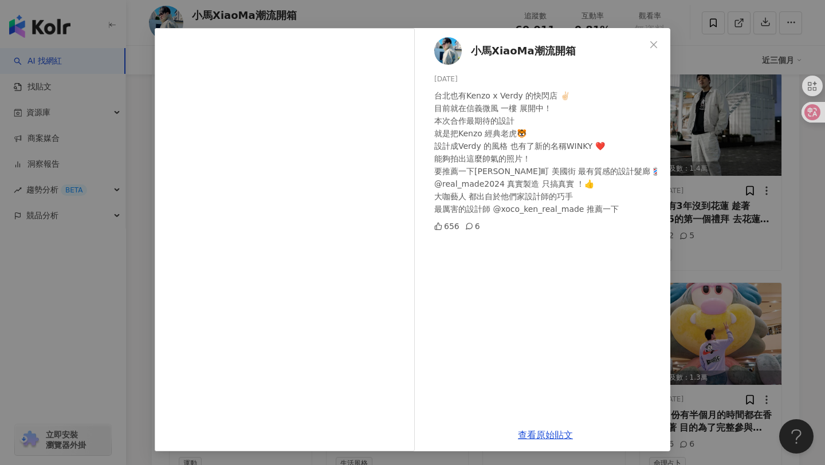
scroll to position [0, 0]
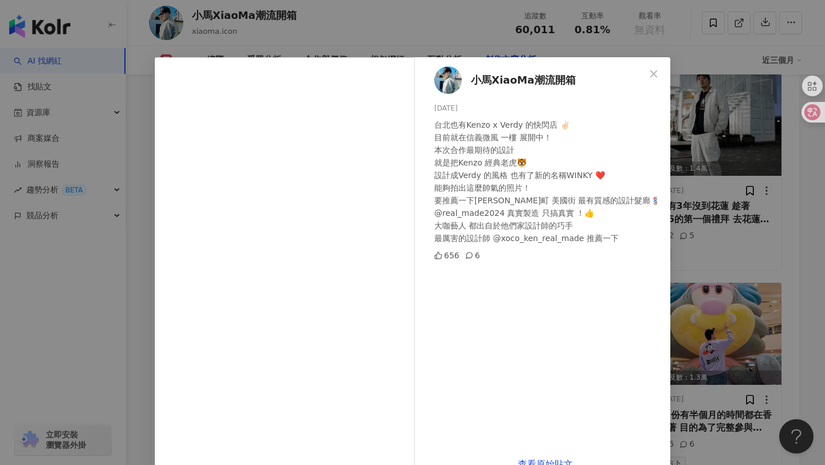
click at [724, 237] on div "小馬XiaoMa潮流開箱 [DATE] 台北也有Kenzo x Verdy 的快閃店 ✌🏻 目前就在信義微風 一樓 展開中！ 本次合作最期待的設計 就是把Ke…" at bounding box center [412, 232] width 825 height 465
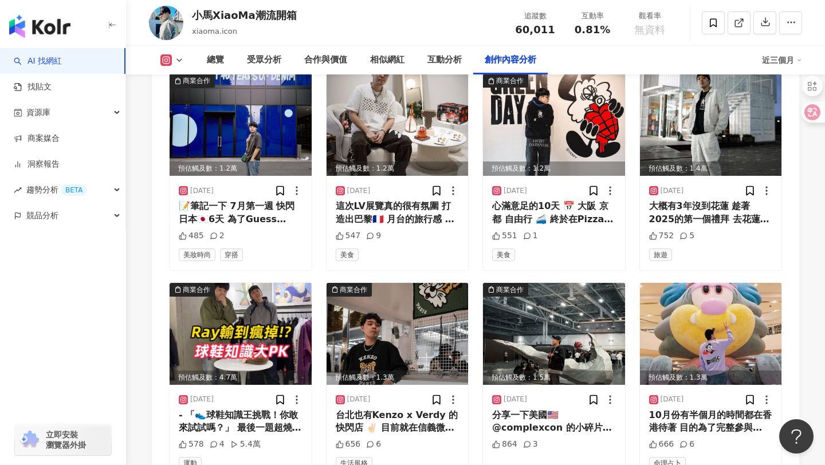
click at [636, 284] on div "商業合作 預估觸及數：1.2萬 [DATE] 📝筆記一下 7月第一週 快閃日本🇯🇵6天 為了Guess Jeans 的開幕👖 今年Guess Jeans 找來…" at bounding box center [475, 380] width 613 height 615
click at [592, 295] on img at bounding box center [554, 334] width 142 height 102
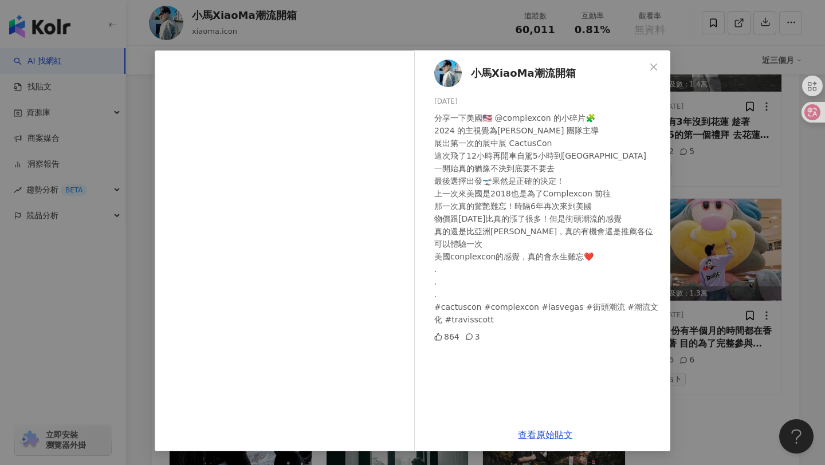
scroll to position [3700, 0]
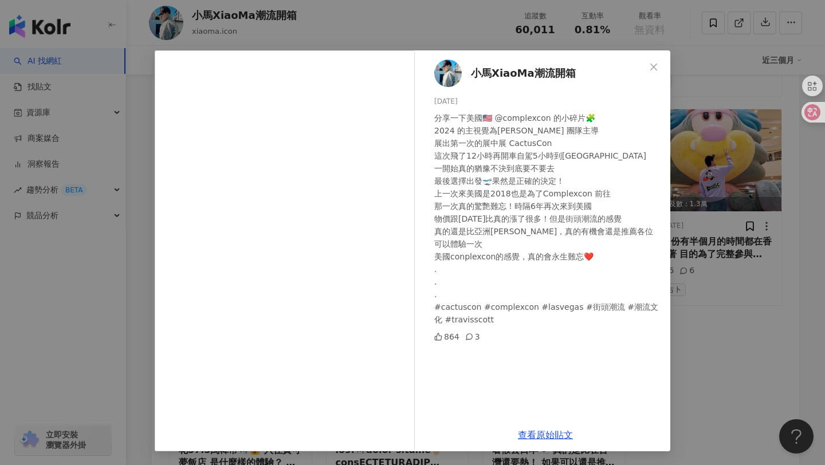
click at [728, 273] on div "小[PERSON_NAME]潮流開箱 [DATE] 分享一下美國🇺🇸 @complexcon 的小碎片🧩 2024 的主視覺為[PERSON_NAME] 團隊…" at bounding box center [412, 232] width 825 height 465
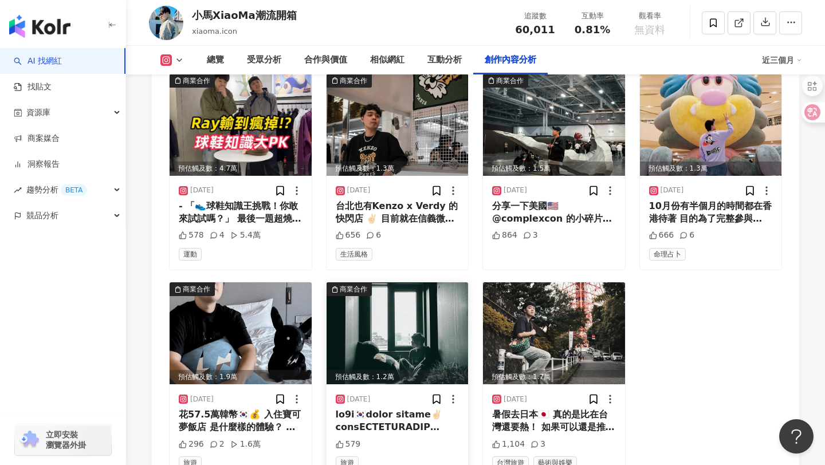
scroll to position [3756, 0]
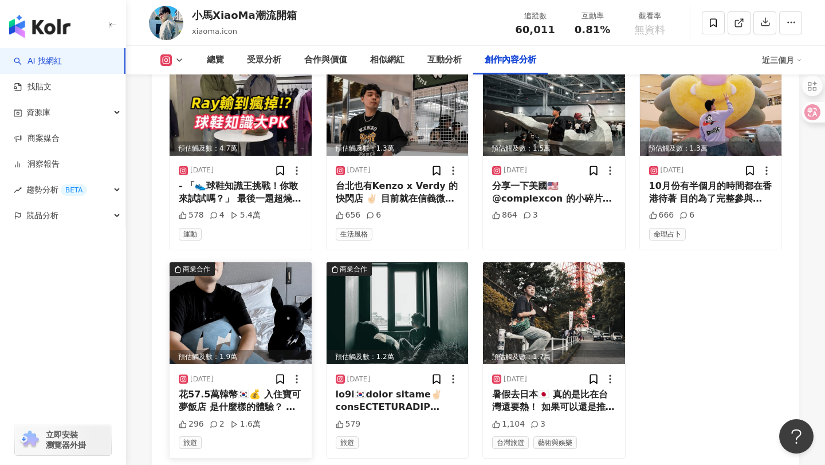
click at [241, 281] on img at bounding box center [241, 313] width 142 height 102
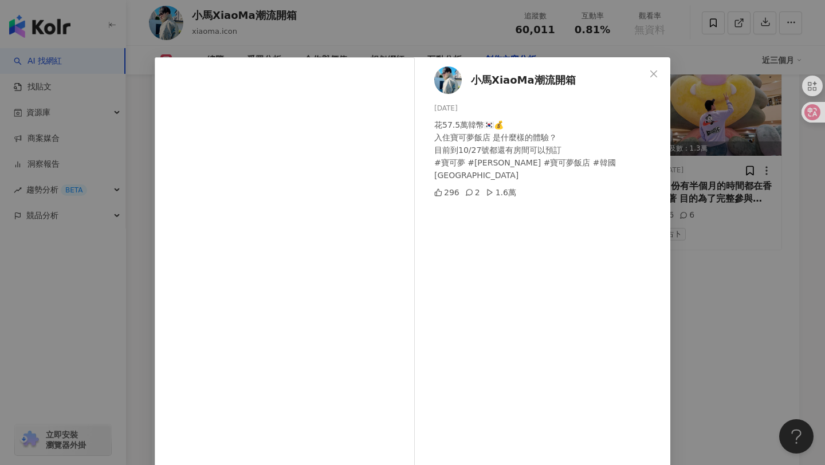
click at [703, 262] on div "小馬XiaoMa潮流開箱 [DATE] 花57.5萬韓幣🇰🇷💰 入住寶可夢飯店 是什麼樣的體驗？ 目前到10/27號都還有房間可以預訂 #寶可夢 #[PERS…" at bounding box center [412, 232] width 825 height 465
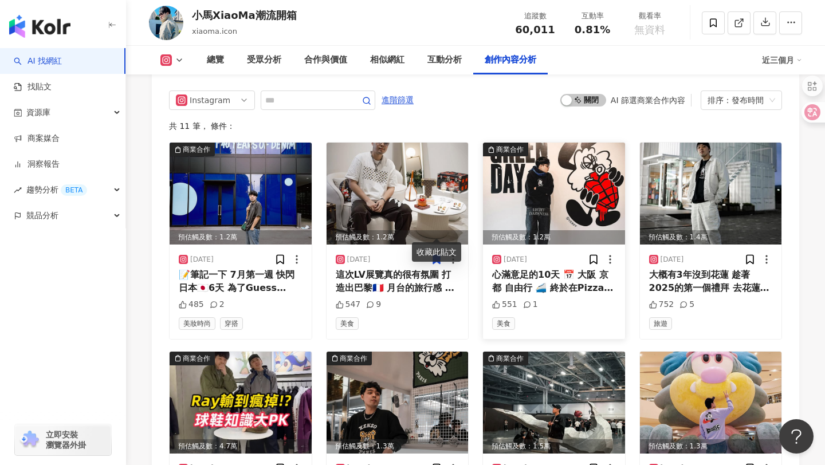
scroll to position [3444, 0]
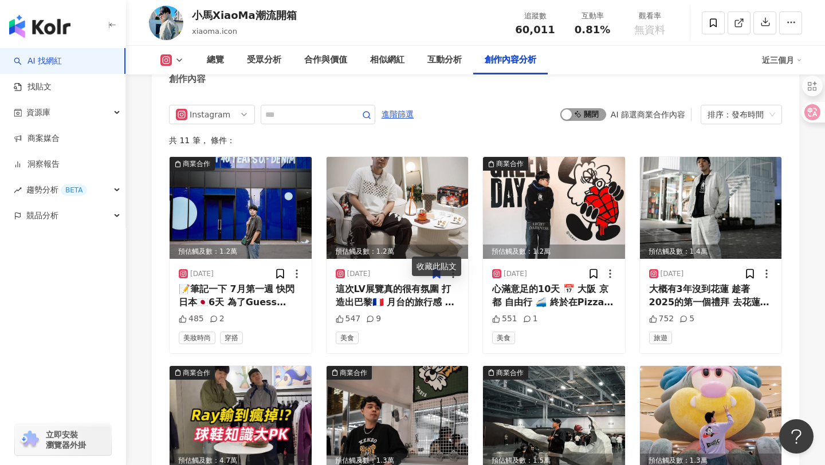
click at [594, 108] on span "啟動 關閉" at bounding box center [583, 114] width 46 height 13
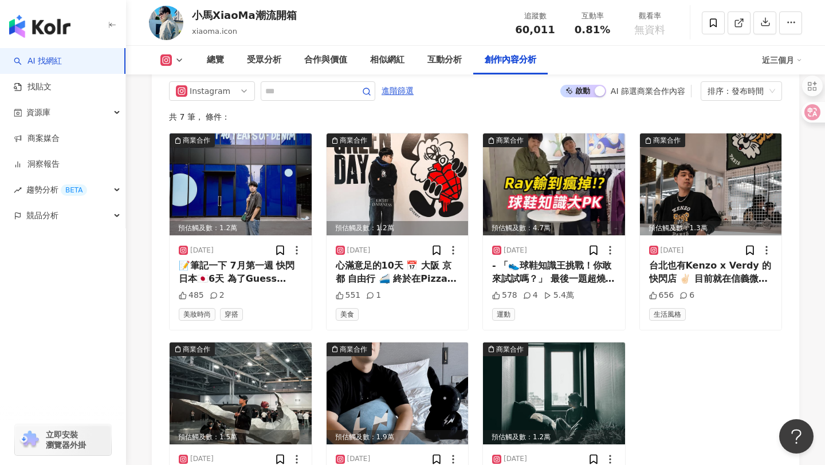
scroll to position [3460, 0]
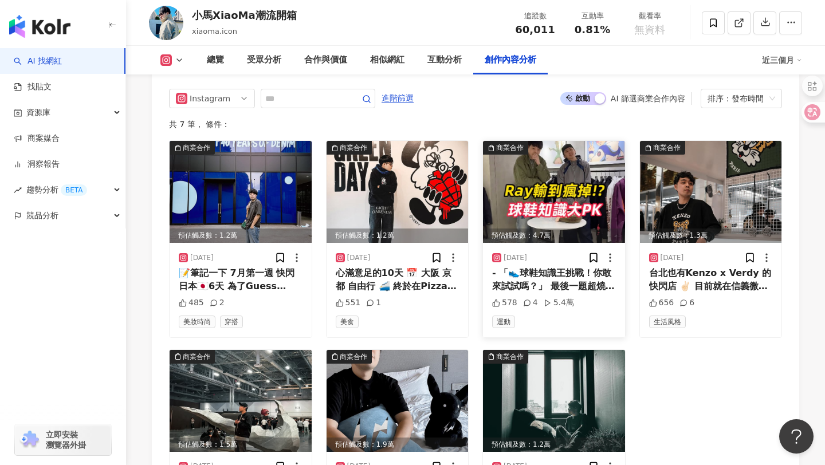
click at [577, 141] on img at bounding box center [554, 192] width 142 height 102
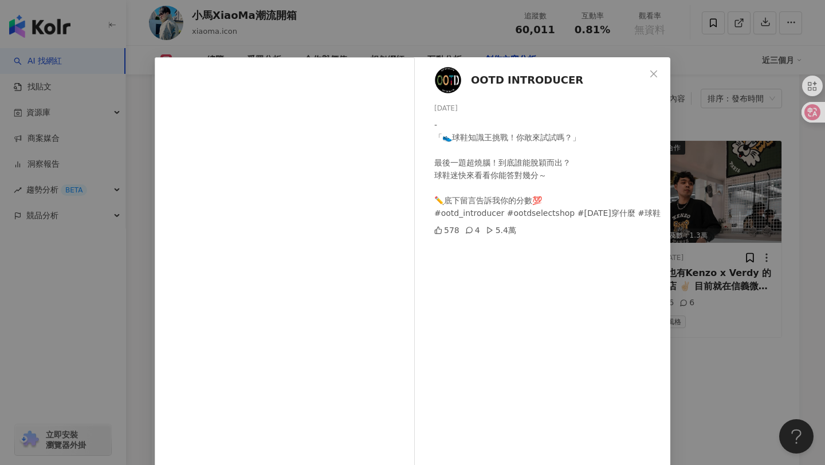
scroll to position [49, 0]
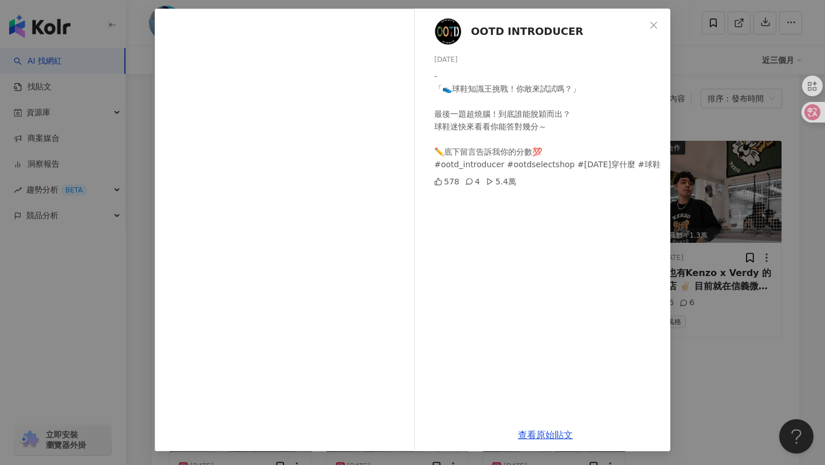
click at [705, 300] on div "OOTD INTRODUCER [DATE] - 「👟球鞋知識王挑戰！你敢來試試嗎？」 最後一題超燒腦！到底誰能脫穎而出？ 球鞋迷快來看看你能答對幾分～ ✏️…" at bounding box center [412, 232] width 825 height 465
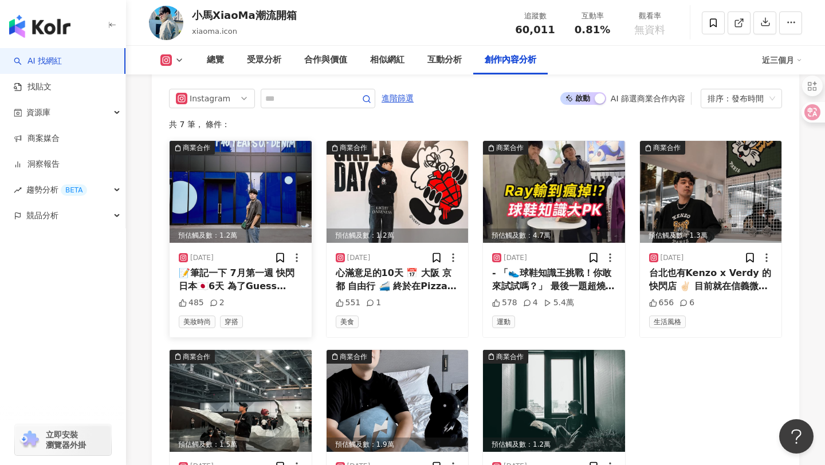
click at [275, 158] on img at bounding box center [241, 192] width 142 height 102
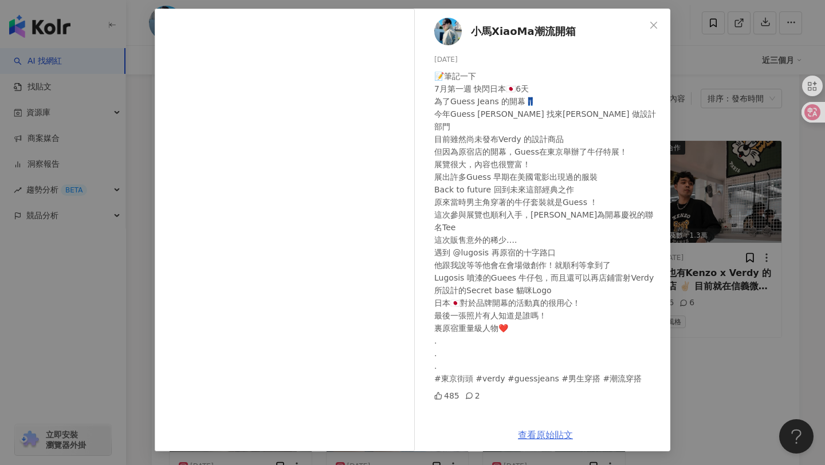
click at [529, 436] on link "查看原始貼文" at bounding box center [545, 435] width 55 height 11
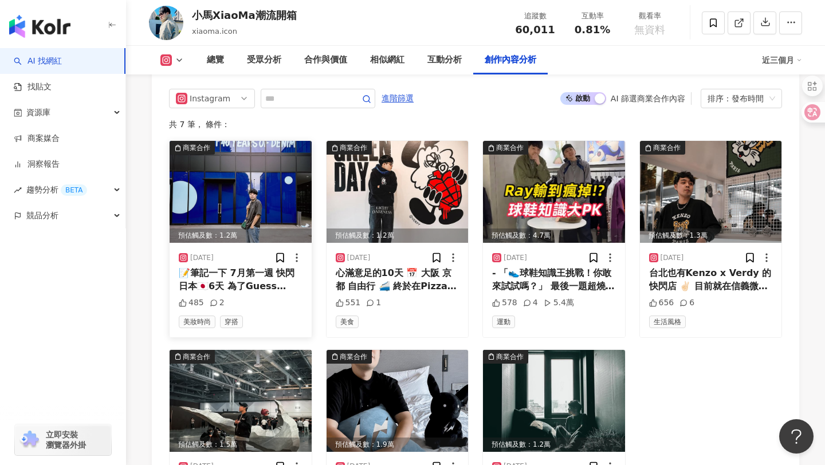
click at [269, 141] on img at bounding box center [241, 192] width 142 height 102
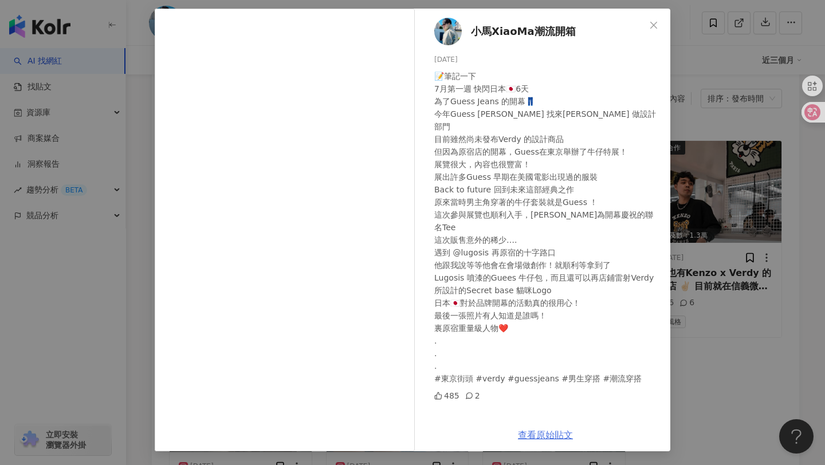
click at [555, 438] on link "查看原始貼文" at bounding box center [545, 435] width 55 height 11
click at [651, 19] on button "Close" at bounding box center [653, 25] width 23 height 23
